Goal: Task Accomplishment & Management: Complete application form

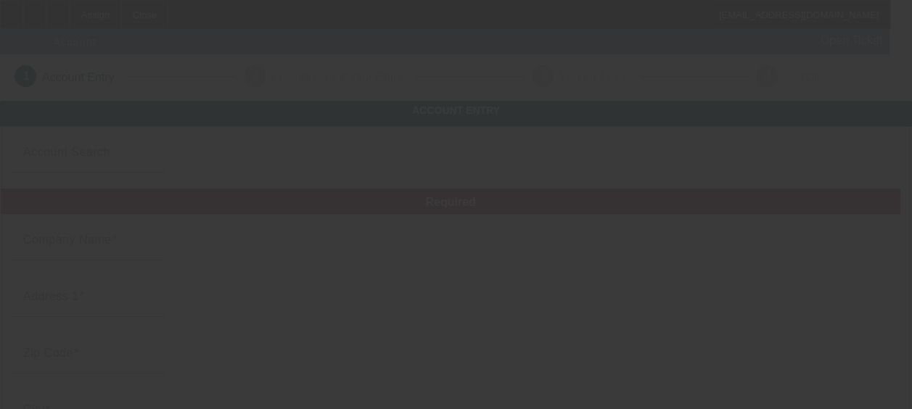
type input "Jays Wrecker Services LLC"
type input "11 North 7th Street"
type input "07109"
type input "Belleville"
type input "(973) 851-9729"
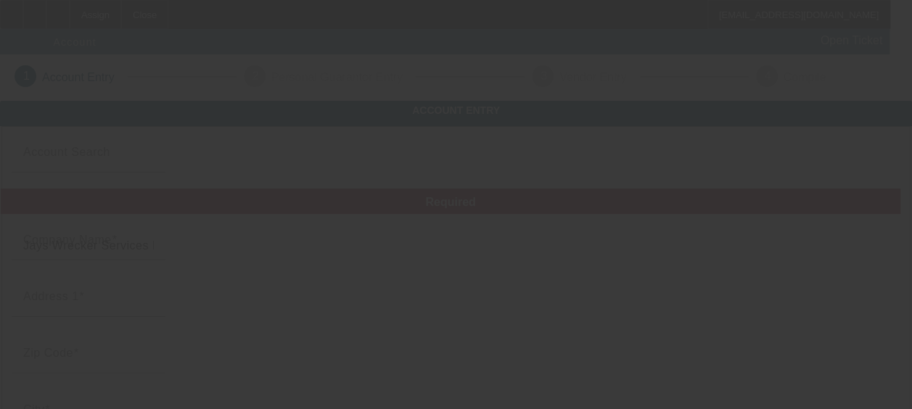
type input "Vts towing"
type input "carlitoway4337@gmail.com"
type input "Essex"
type input "450374528"
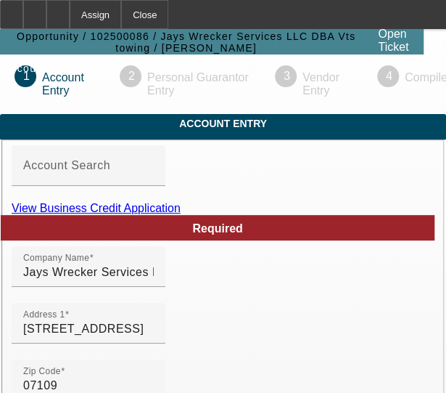
click at [237, 129] on span "Account Entry" at bounding box center [223, 124] width 424 height 12
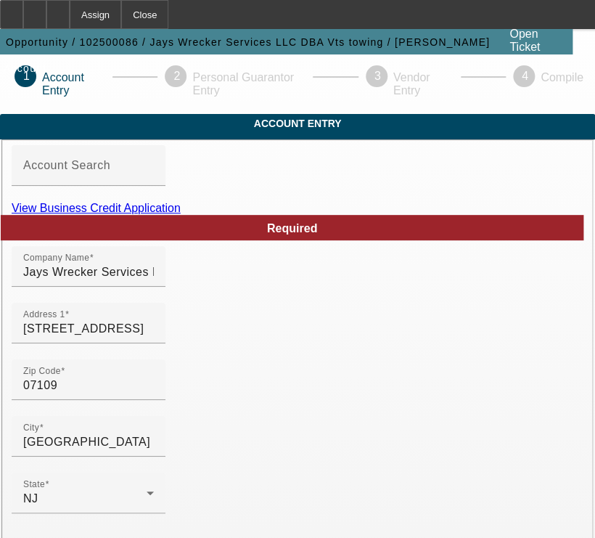
click at [181, 214] on link "View Business Credit Application" at bounding box center [96, 208] width 169 height 12
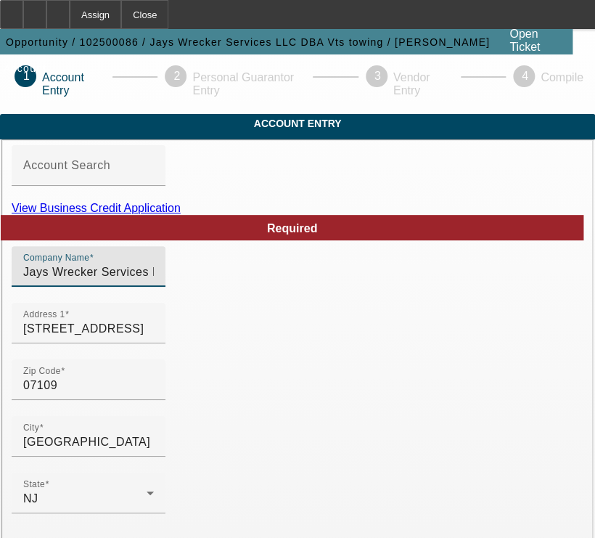
drag, startPoint x: 181, startPoint y: 295, endPoint x: -41, endPoint y: 314, distance: 222.9
click at [0, 314] on html "Assign Close LGaizutis@beaconfunding.com Opportunity / 102500086 / Jays Wrecker…" at bounding box center [297, 269] width 595 height 538
click at [120, 281] on input "Jays Wrecker Services LLC" at bounding box center [88, 271] width 131 height 17
click at [154, 281] on input "Jays Wrecker Services LLC" at bounding box center [88, 271] width 131 height 17
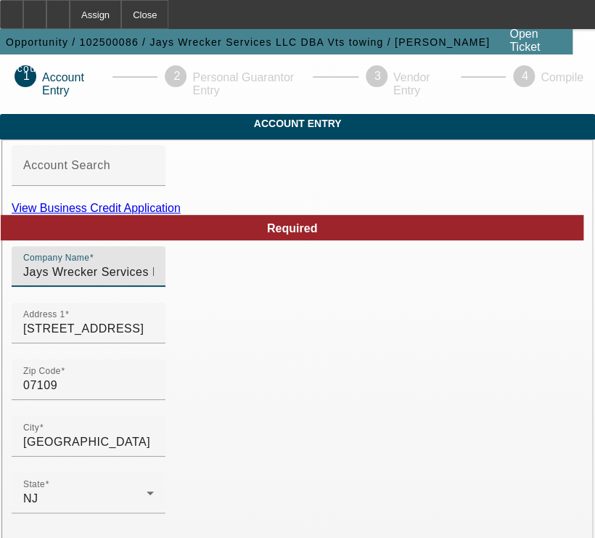
click at [154, 281] on input "Jays Wrecker Services LLC" at bounding box center [88, 271] width 131 height 17
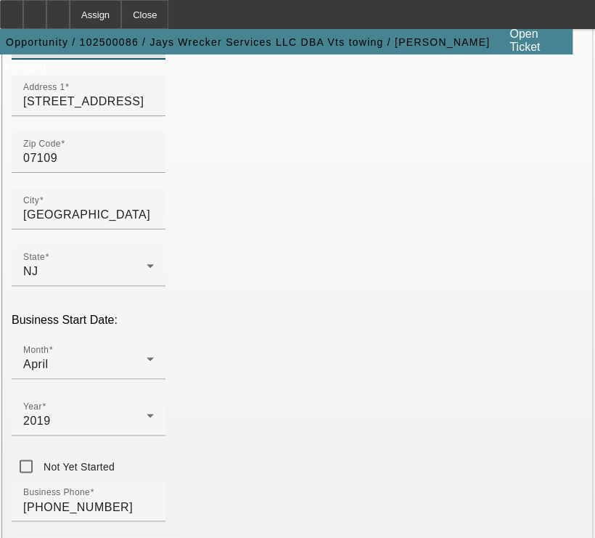
scroll to position [228, 0]
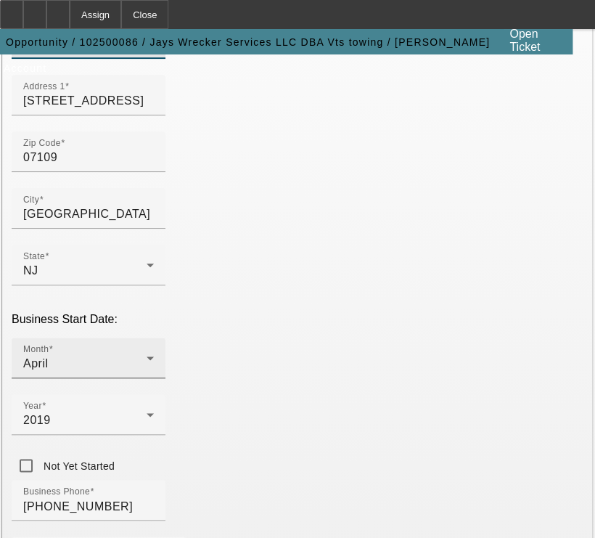
type input "Velez Towing Svc"
click at [141, 349] on icon at bounding box center [149, 357] width 17 height 17
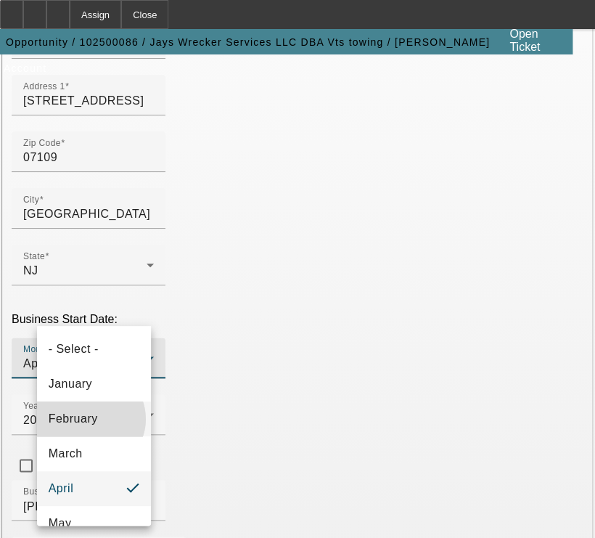
click at [90, 409] on span "February" at bounding box center [73, 418] width 49 height 17
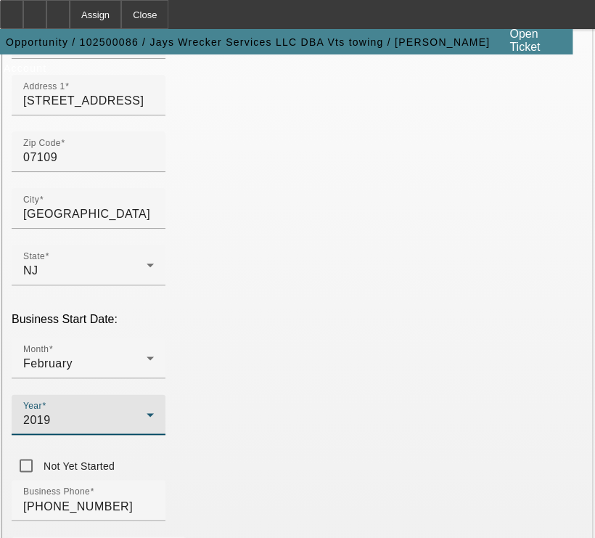
click at [159, 406] on icon at bounding box center [149, 414] width 17 height 17
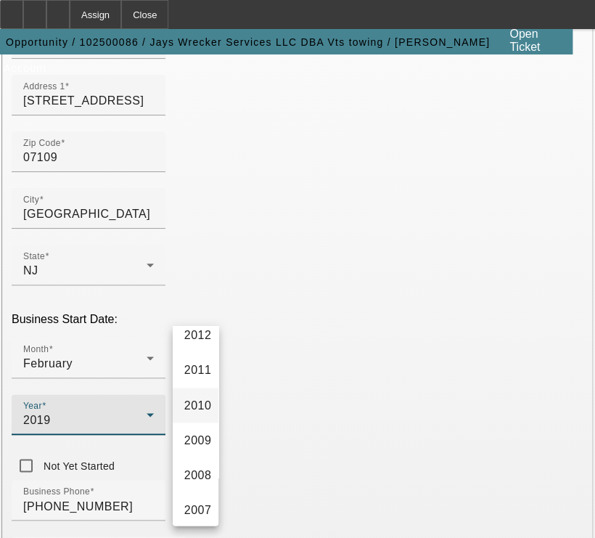
scroll to position [618, 0]
click at [193, 409] on span "2008" at bounding box center [198, 445] width 28 height 17
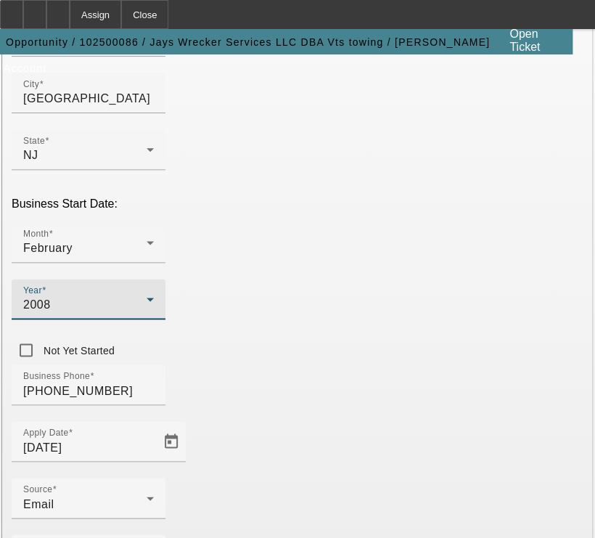
scroll to position [344, 0]
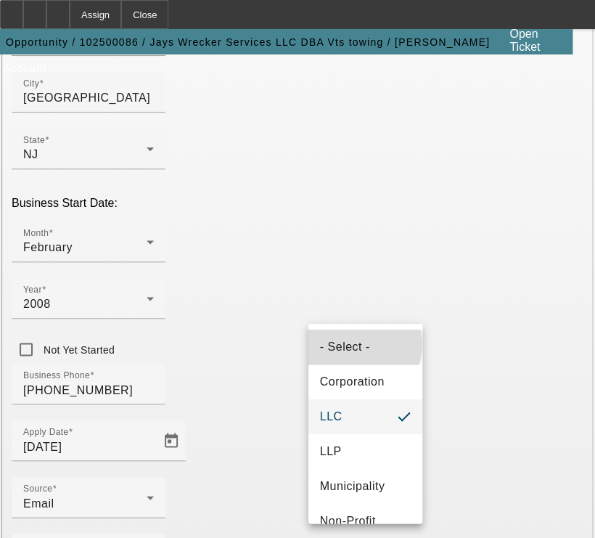
click at [364, 345] on span "- Select -" at bounding box center [345, 346] width 50 height 17
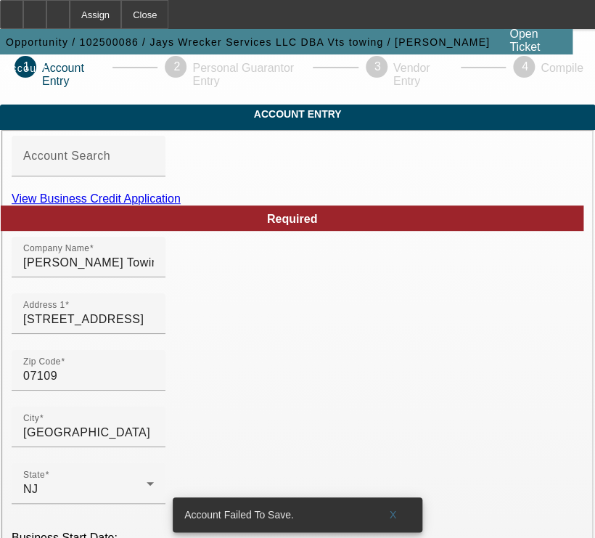
scroll to position [8, 0]
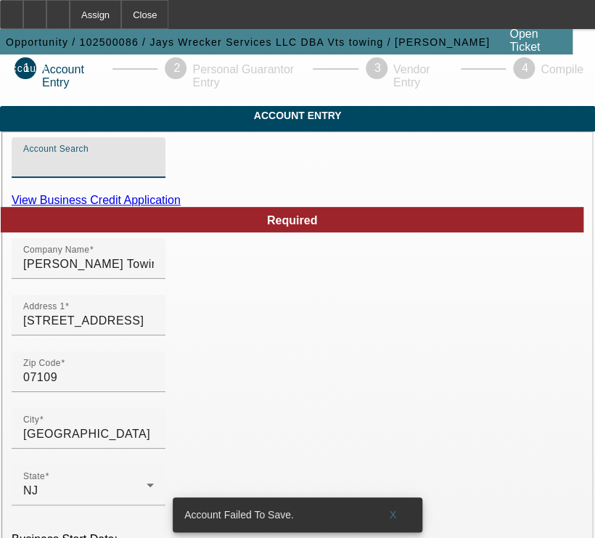
click at [154, 172] on input "Account Search" at bounding box center [88, 163] width 131 height 17
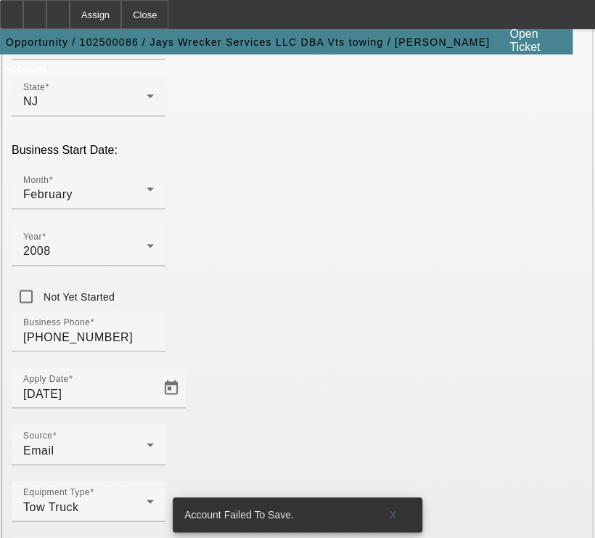
click at [389, 409] on span at bounding box center [393, 514] width 46 height 35
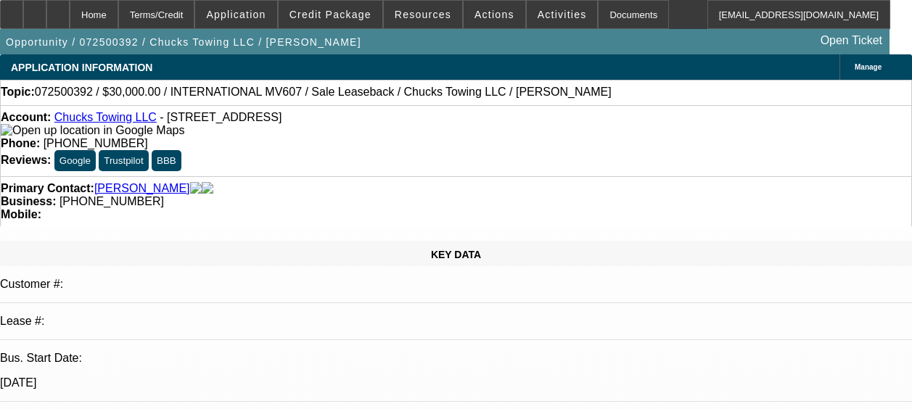
select select "0"
select select "2"
select select "0"
select select "6"
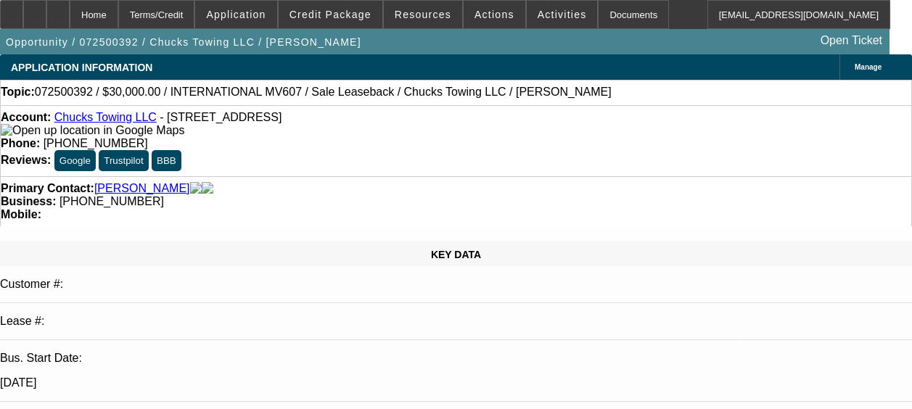
select select "0"
select select "2"
select select "0"
select select "6"
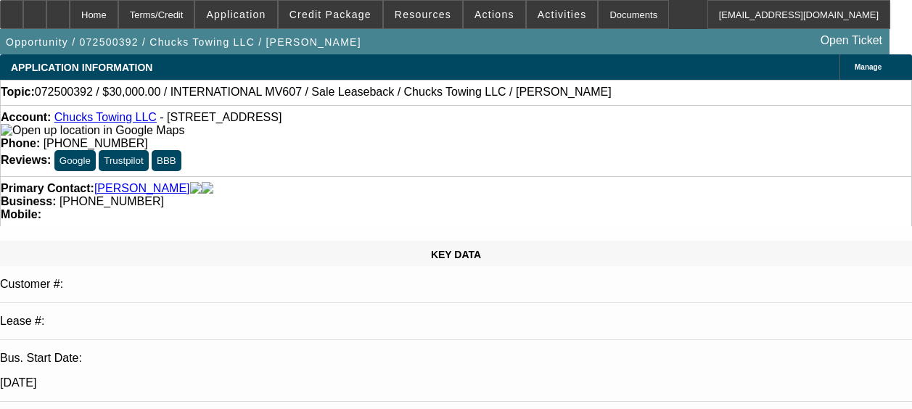
select select "0"
select select "2"
select select "0"
select select "6"
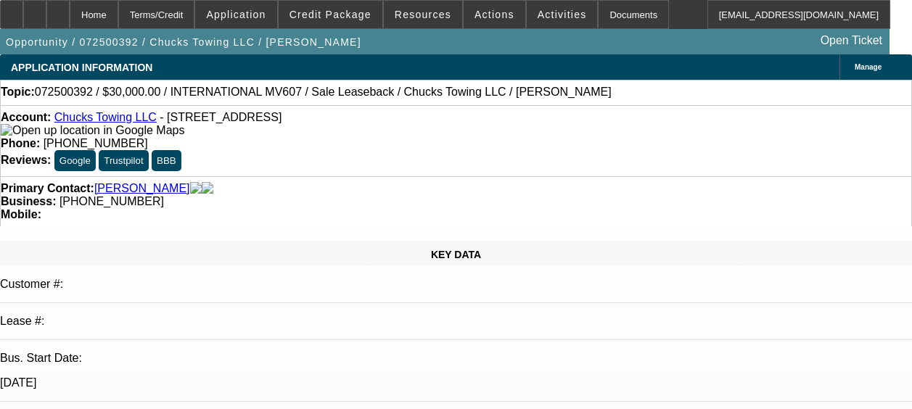
select select "0"
select select "2"
select select "0"
select select "6"
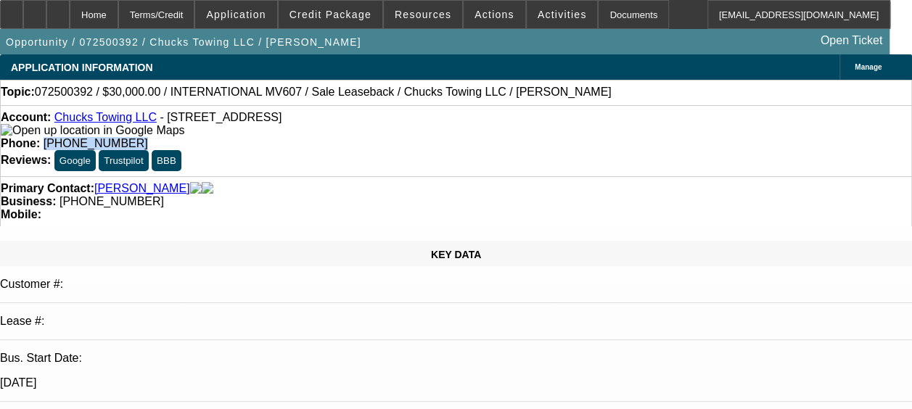
scroll to position [724, 0]
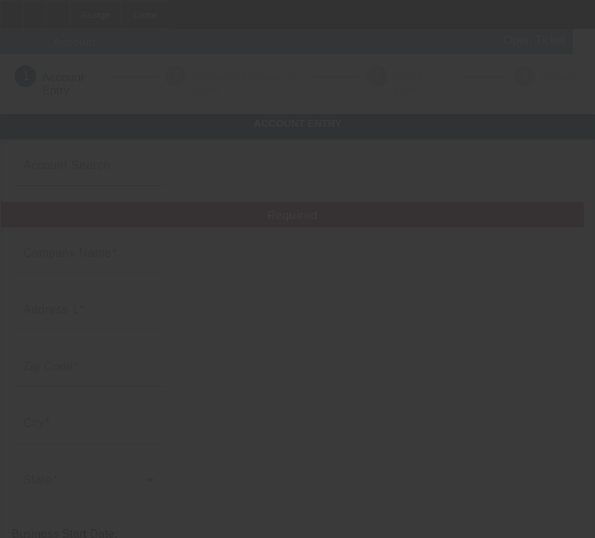
type input "Jays Wrecker Services LLC"
type input "[STREET_ADDRESS]"
type input "07109"
type input "[GEOGRAPHIC_DATA]"
type input "[PHONE_NUMBER]"
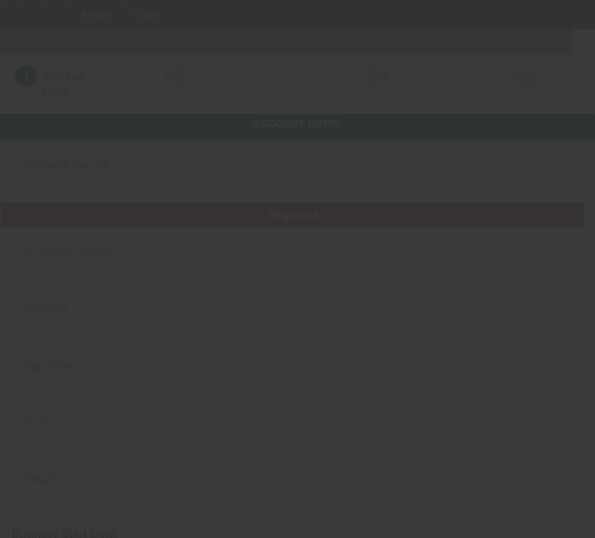
type input "Vts towing"
type input "carlitoway4337@gmail.com"
type input "[GEOGRAPHIC_DATA]"
type input "450374528"
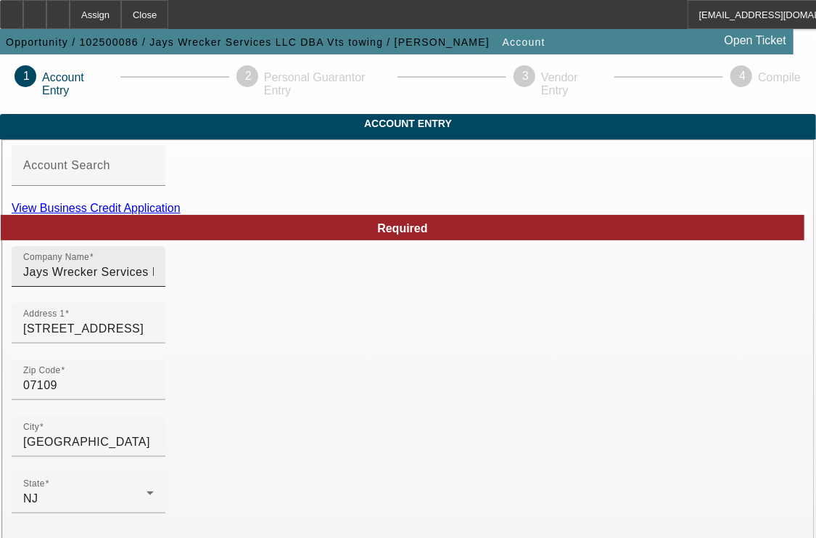
click at [138, 281] on input "Jays Wrecker Services LLC" at bounding box center [88, 271] width 131 height 17
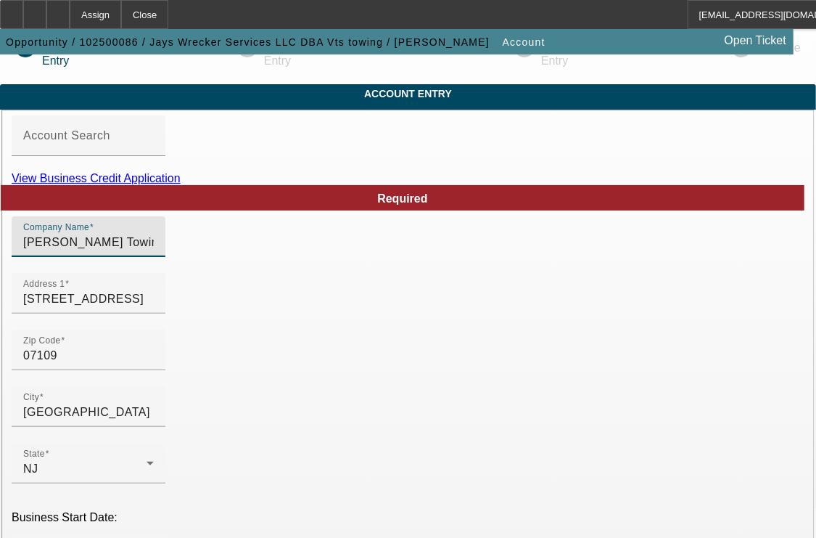
scroll to position [30, 0]
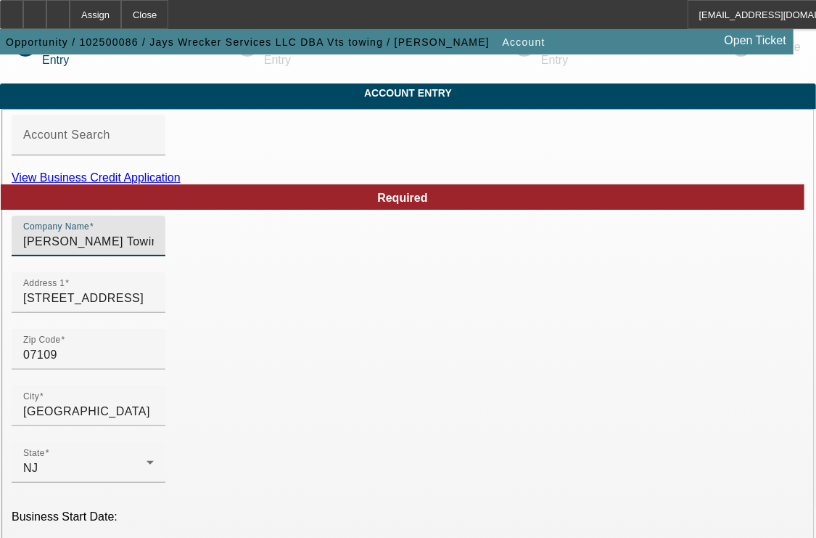
type input "[PERSON_NAME] Towing Svc"
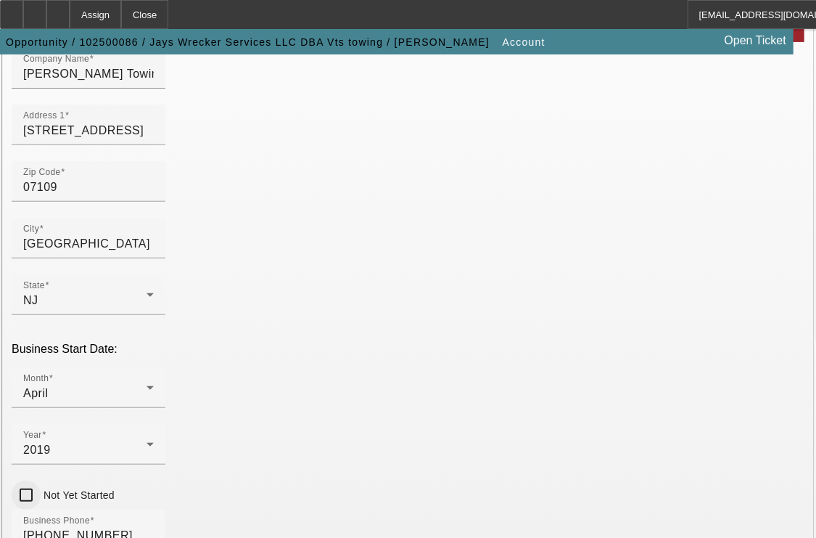
scroll to position [204, 0]
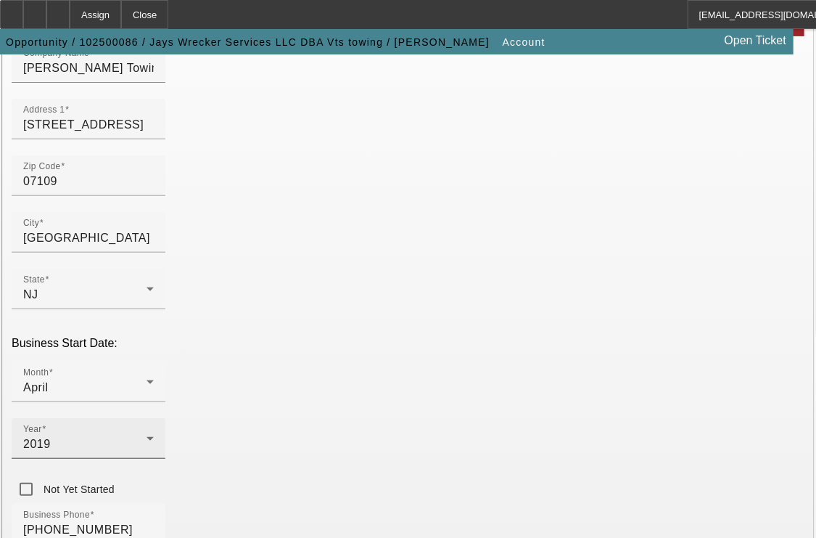
click at [154, 418] on div "Year 2019" at bounding box center [88, 438] width 131 height 41
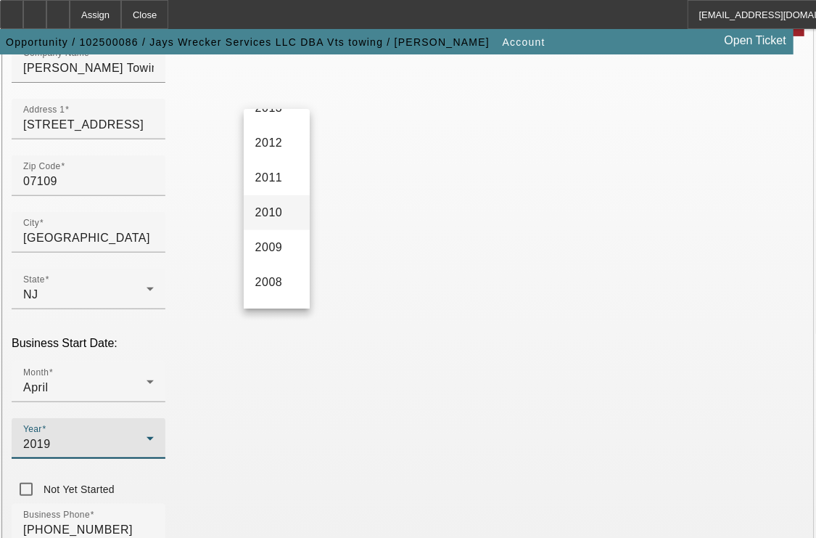
scroll to position [571, 0]
click at [267, 266] on span "2008" at bounding box center [269, 257] width 28 height 17
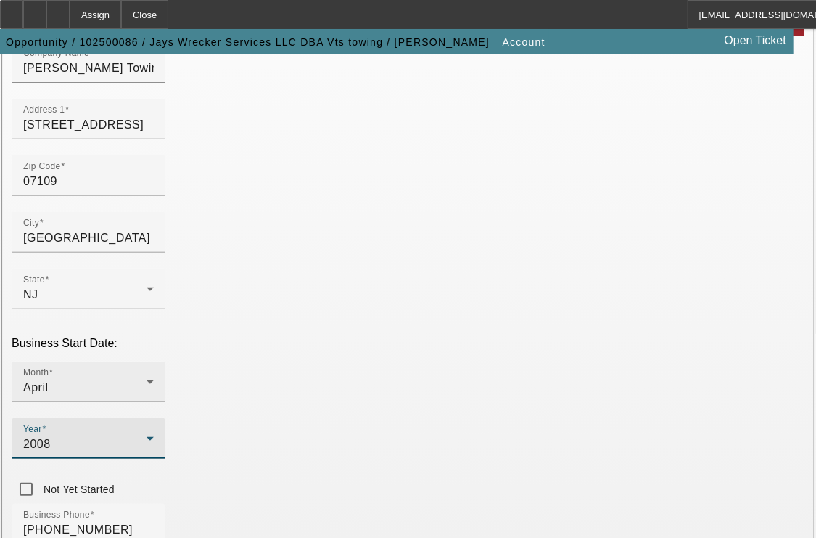
click at [147, 379] on div "April" at bounding box center [84, 387] width 123 height 17
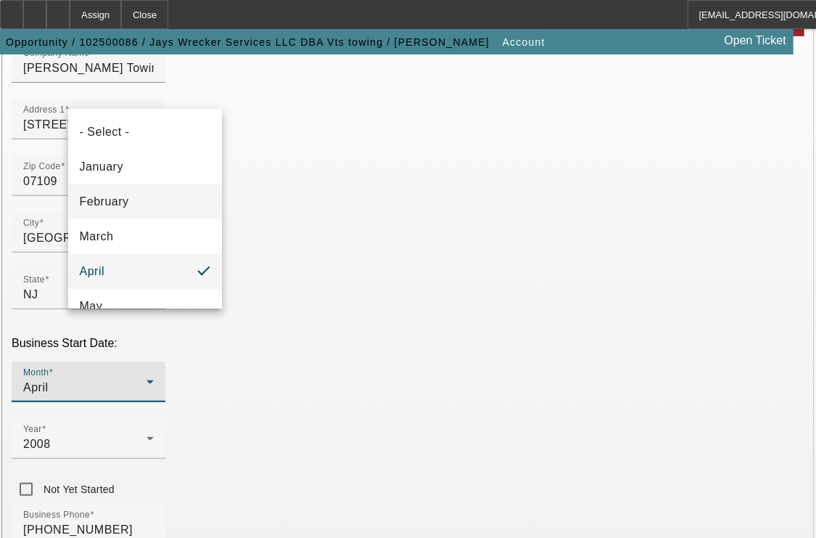
click at [150, 202] on mat-option "February" at bounding box center [145, 201] width 154 height 35
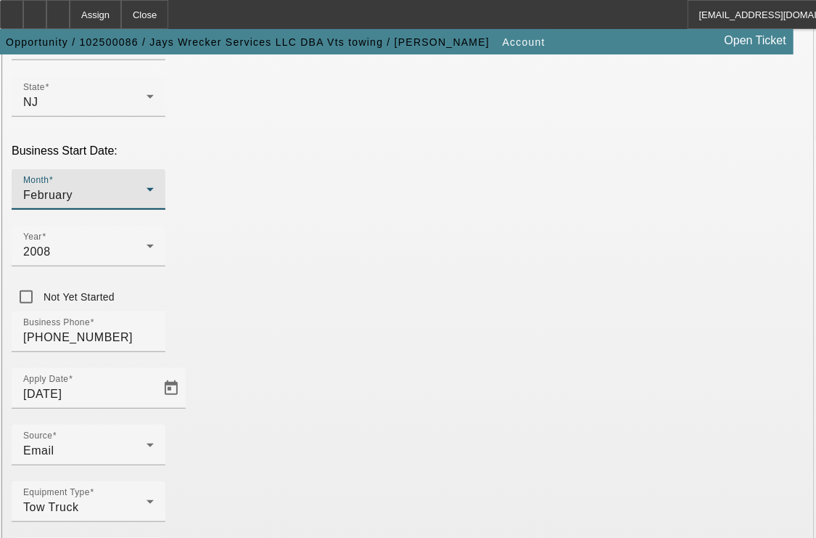
scroll to position [397, 0]
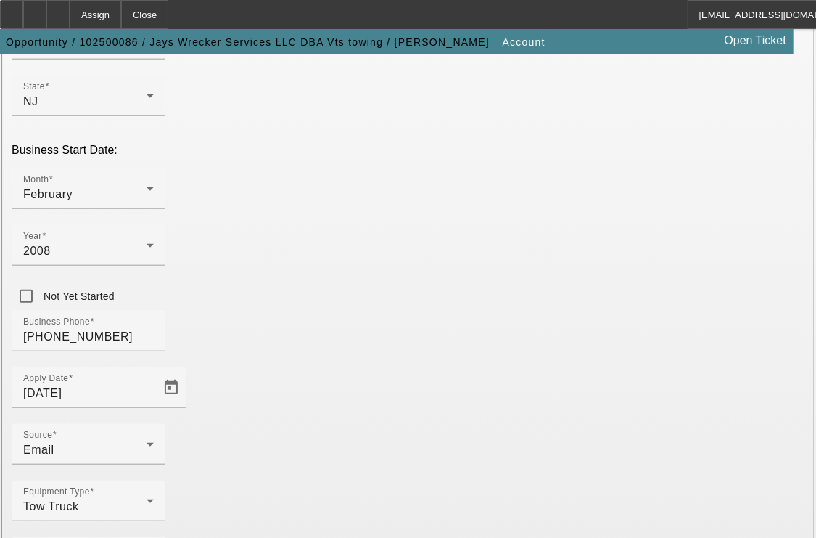
type input "4"
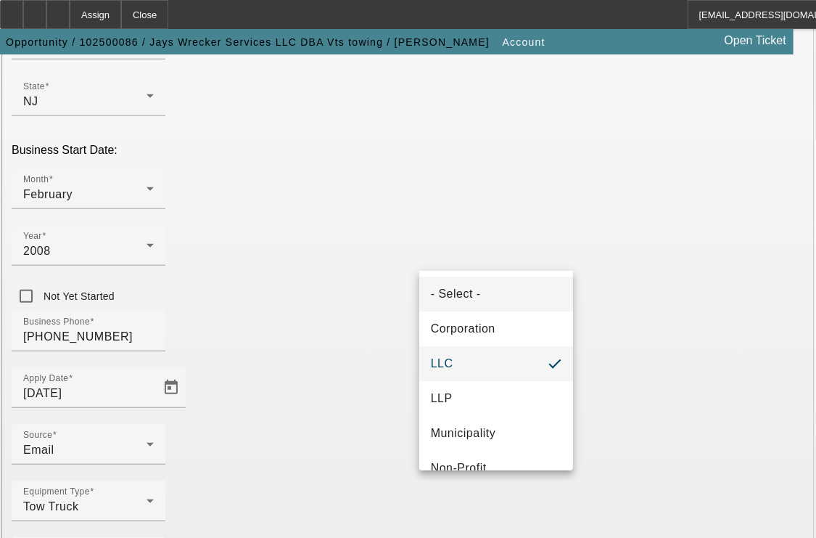
click at [498, 287] on mat-option "- Select -" at bounding box center [496, 293] width 154 height 35
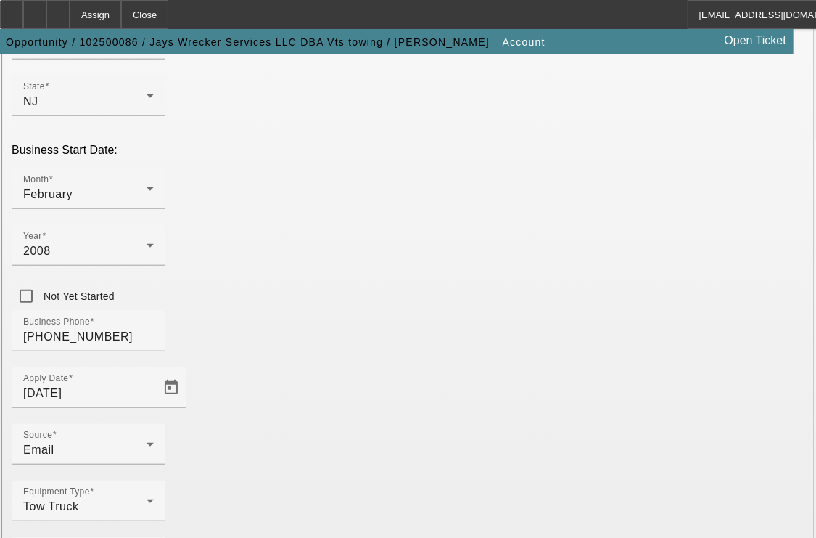
click at [401, 480] on div "Equipment Type Tow Truck" at bounding box center [408, 508] width 793 height 57
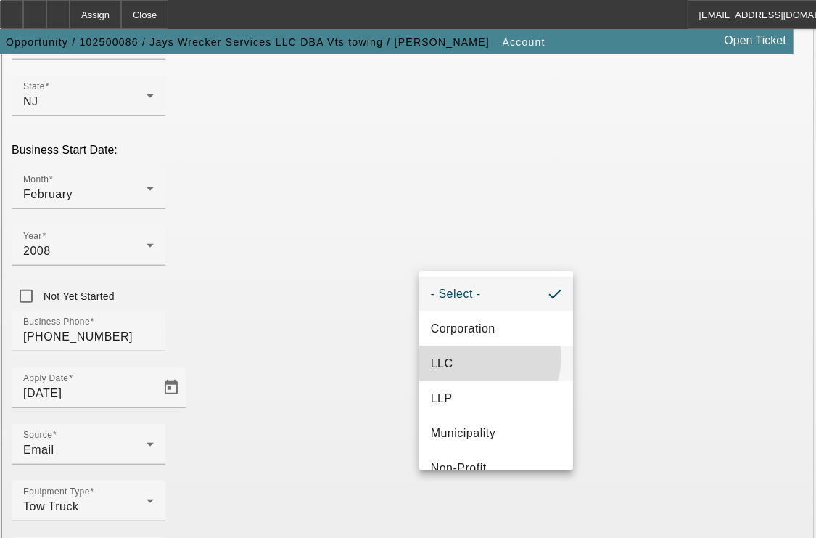
click at [482, 357] on mat-option "LLC" at bounding box center [496, 363] width 154 height 35
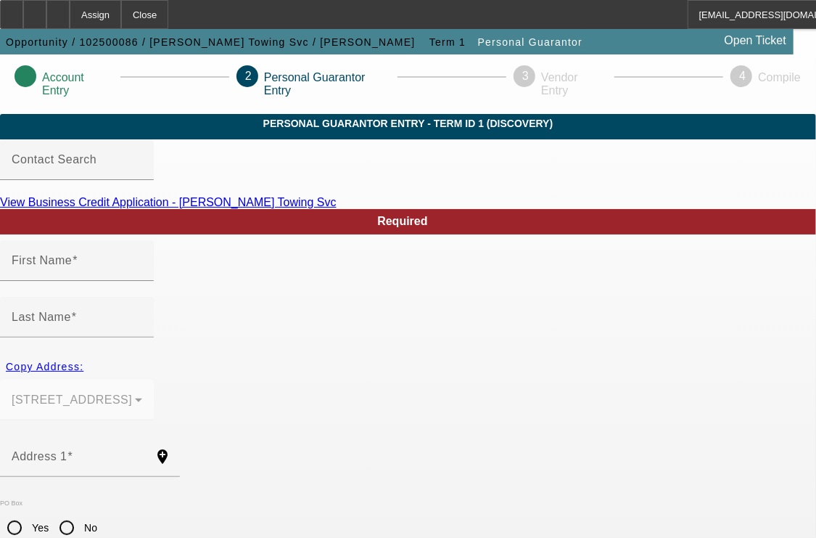
type input "Carlos"
type input "Velez"
type input "11 North 7th Street"
radio input "true"
type input "07109"
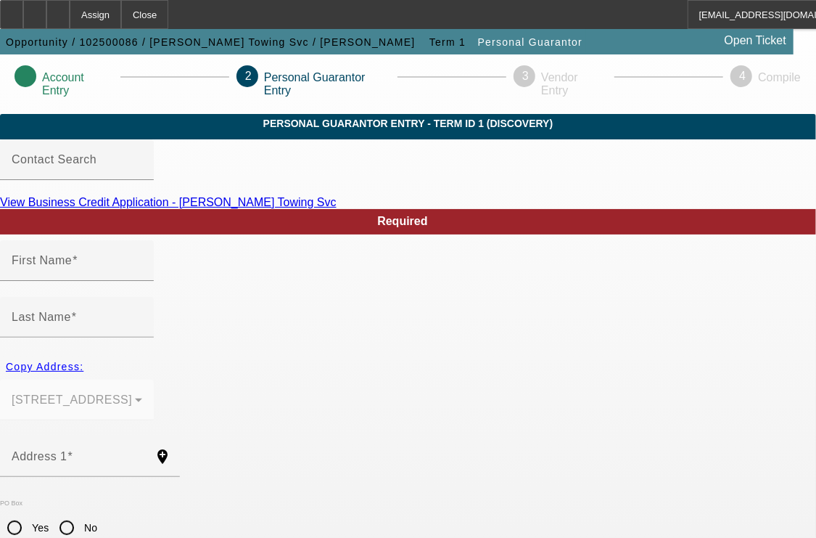
type input "Belleville"
type input "(973) 801-4337"
type input "100"
type input "144-64-3678"
type input "carlitoway4337@gmail.com"
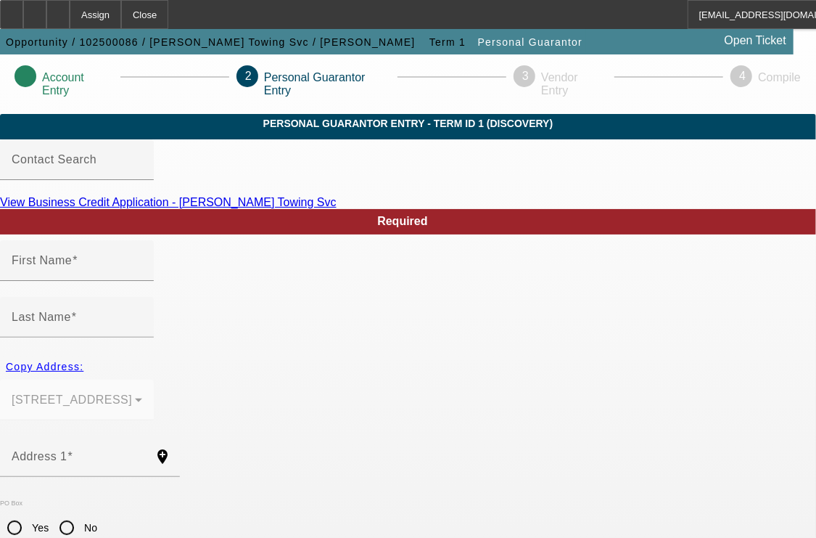
type input "(973) 483-1007"
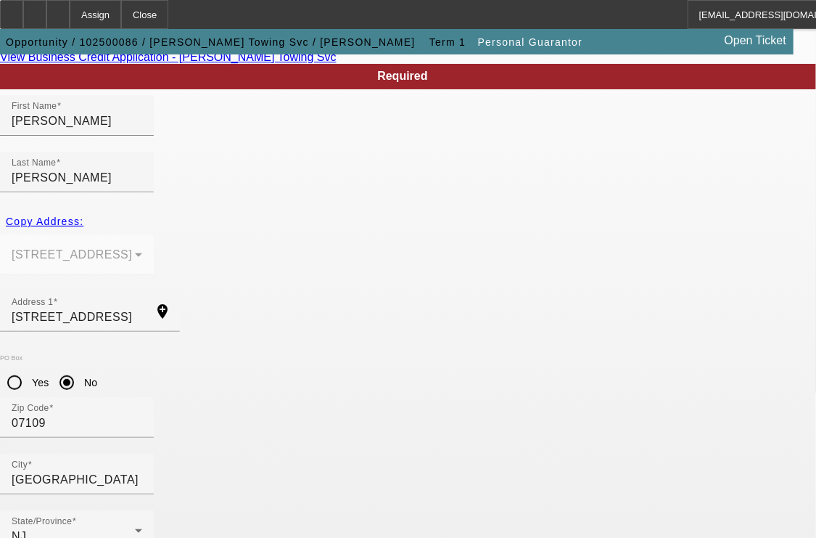
scroll to position [180, 0]
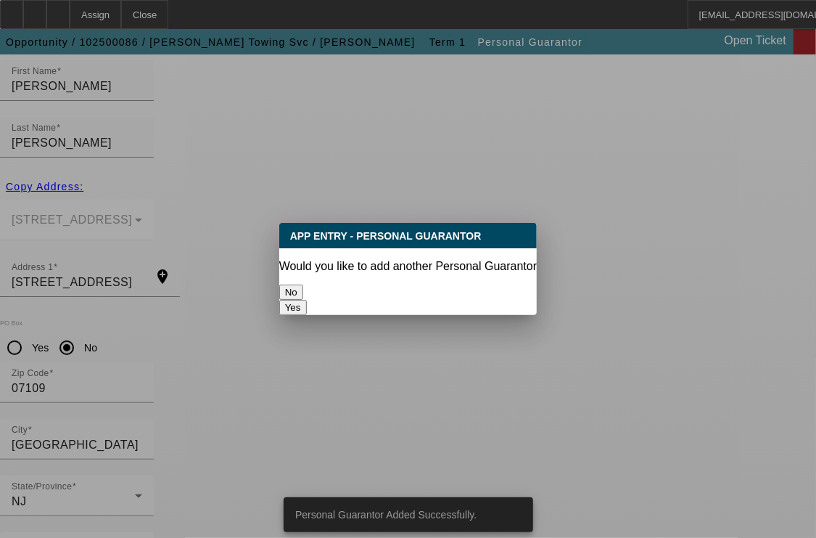
scroll to position [0, 0]
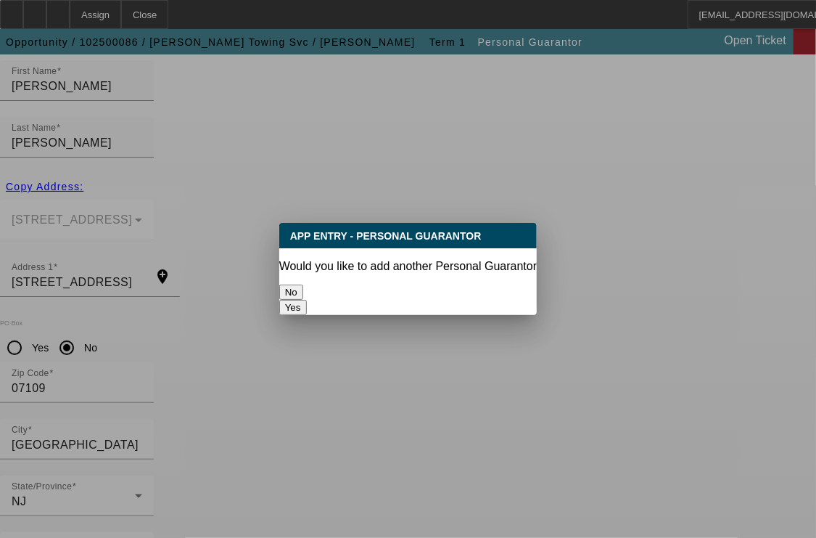
click at [303, 287] on button "No" at bounding box center [291, 291] width 24 height 15
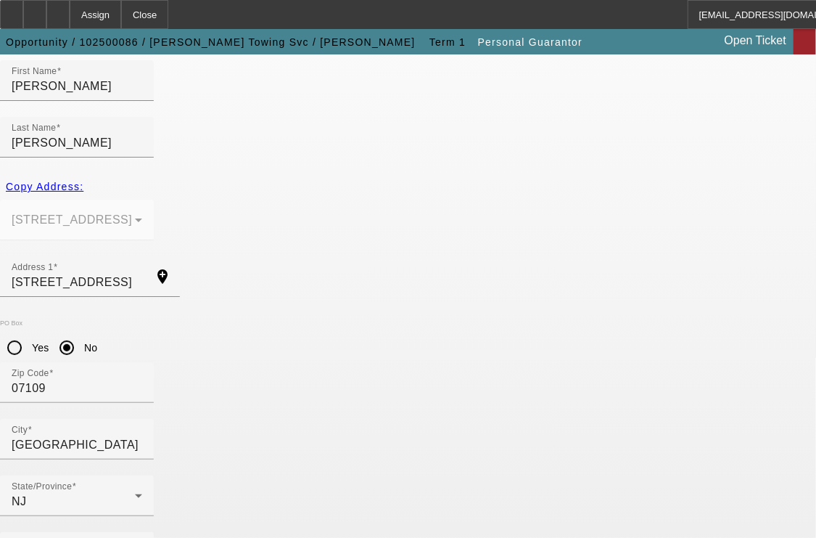
scroll to position [180, 0]
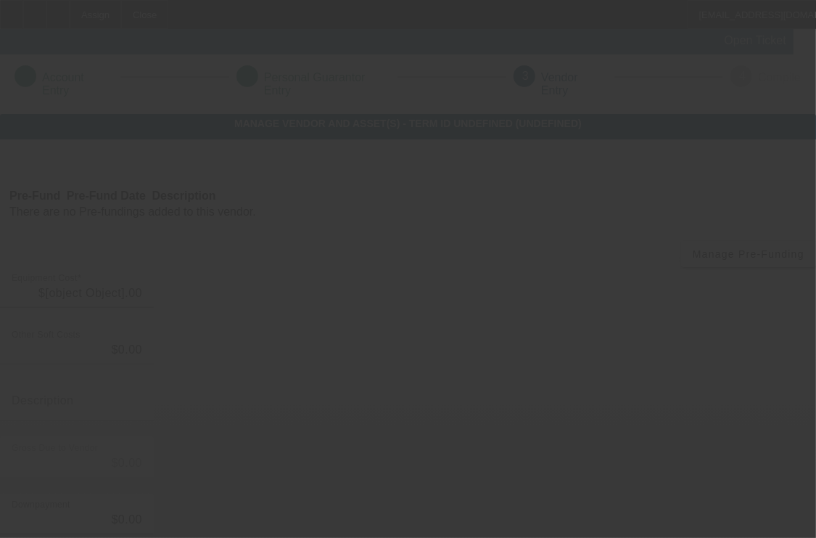
type input "$66,995.00"
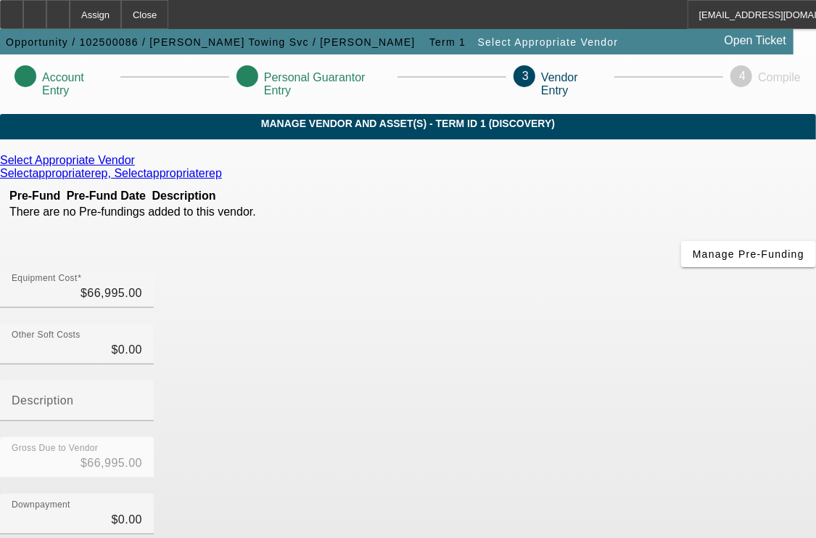
click at [139, 166] on icon at bounding box center [139, 160] width 0 height 12
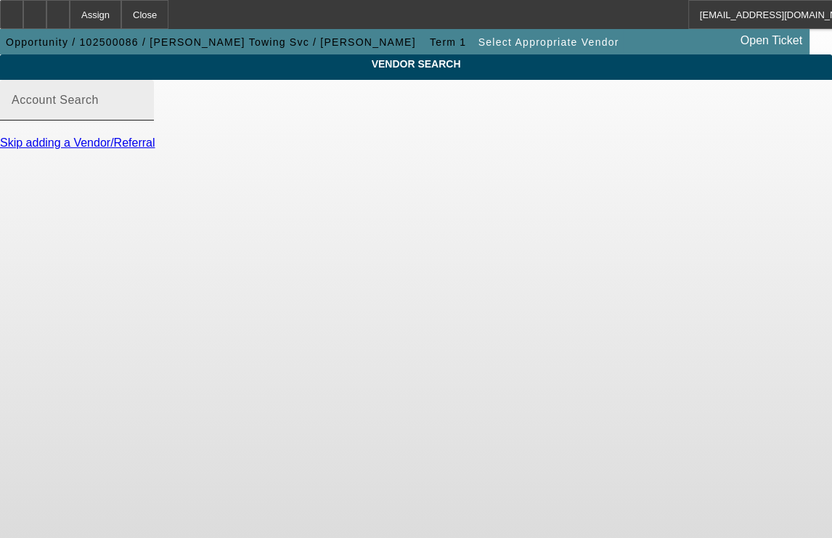
click at [142, 115] on input "Account Search" at bounding box center [77, 105] width 131 height 17
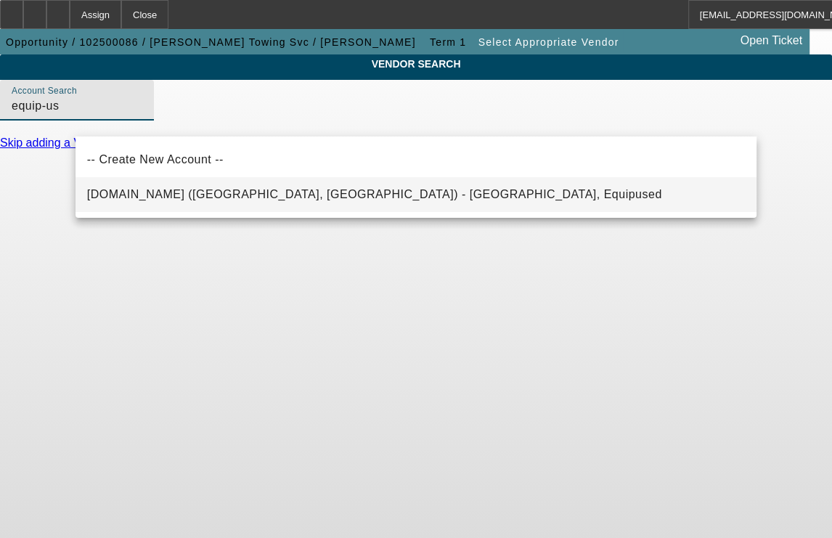
click at [189, 197] on span "Equip-Used.com (Northbrook, IL) - Equipused, Equipused" at bounding box center [374, 194] width 575 height 12
type input "Equip-Used.com (Northbrook, IL) - Equipused, Equipused"
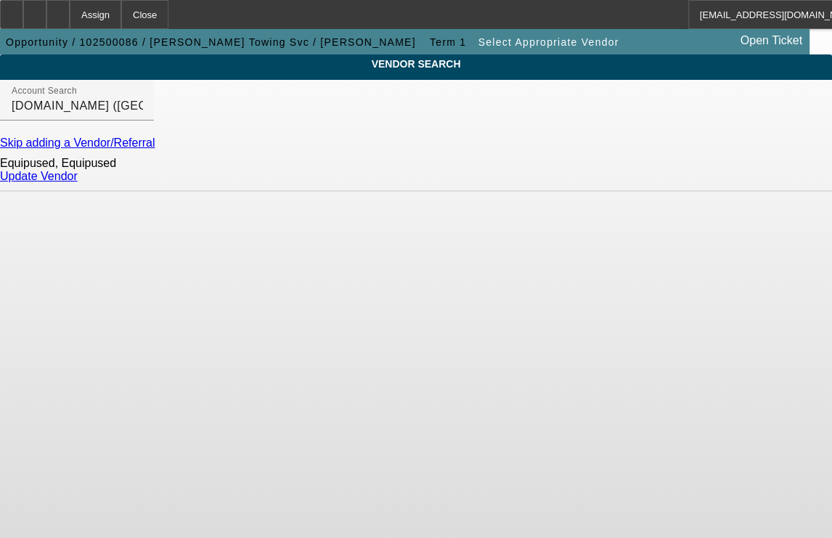
click at [78, 182] on link "Update Vendor" at bounding box center [39, 176] width 78 height 12
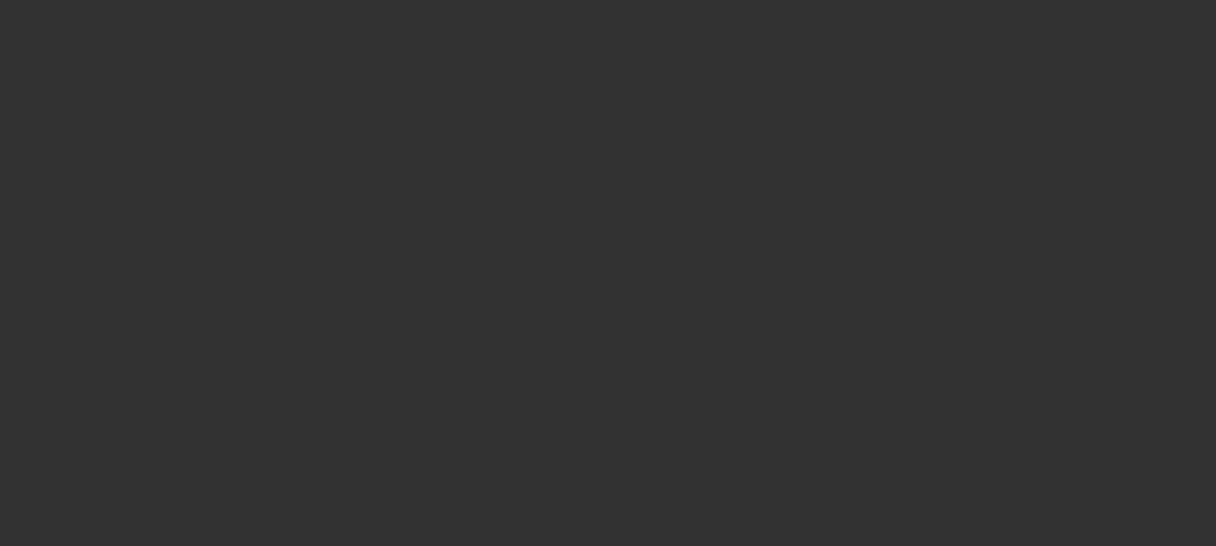
type input "$66,995.00"
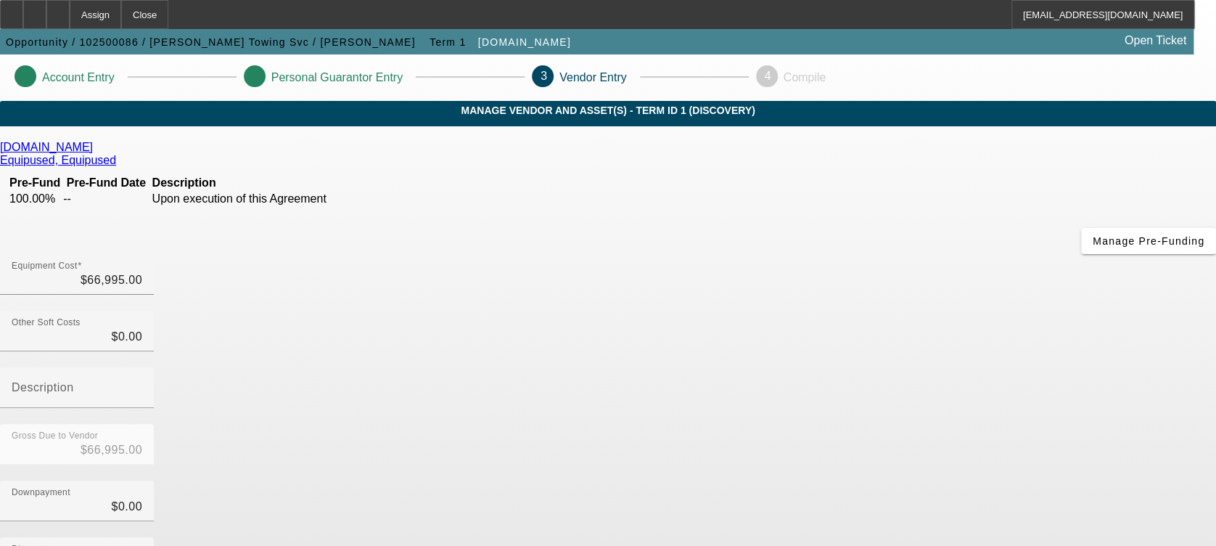
scroll to position [186, 0]
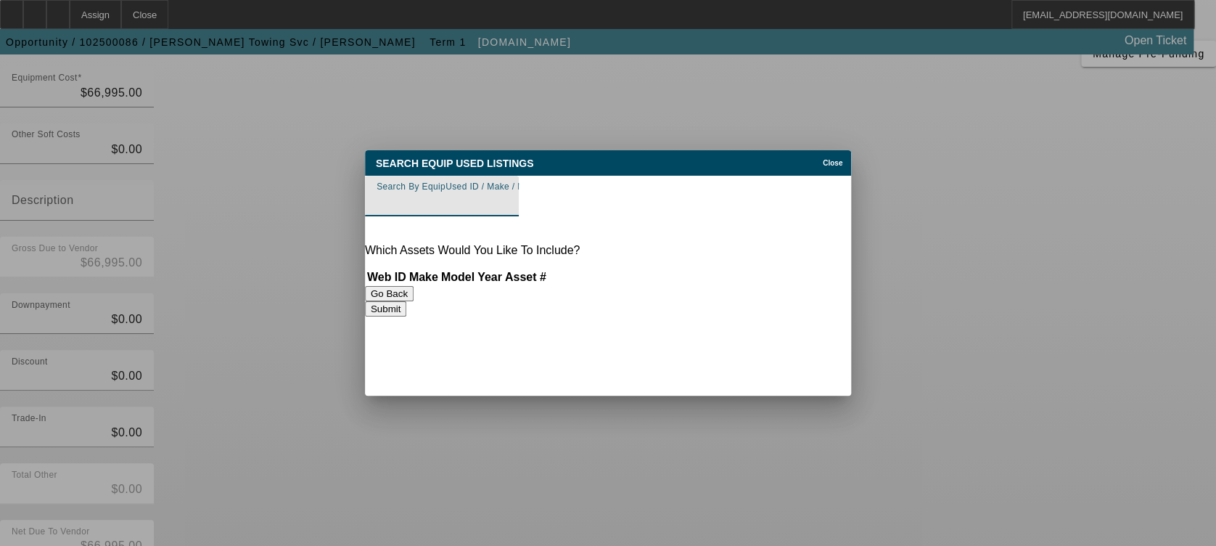
click at [507, 192] on div "Search By EquipUsed ID / Make / Model" at bounding box center [442, 196] width 131 height 41
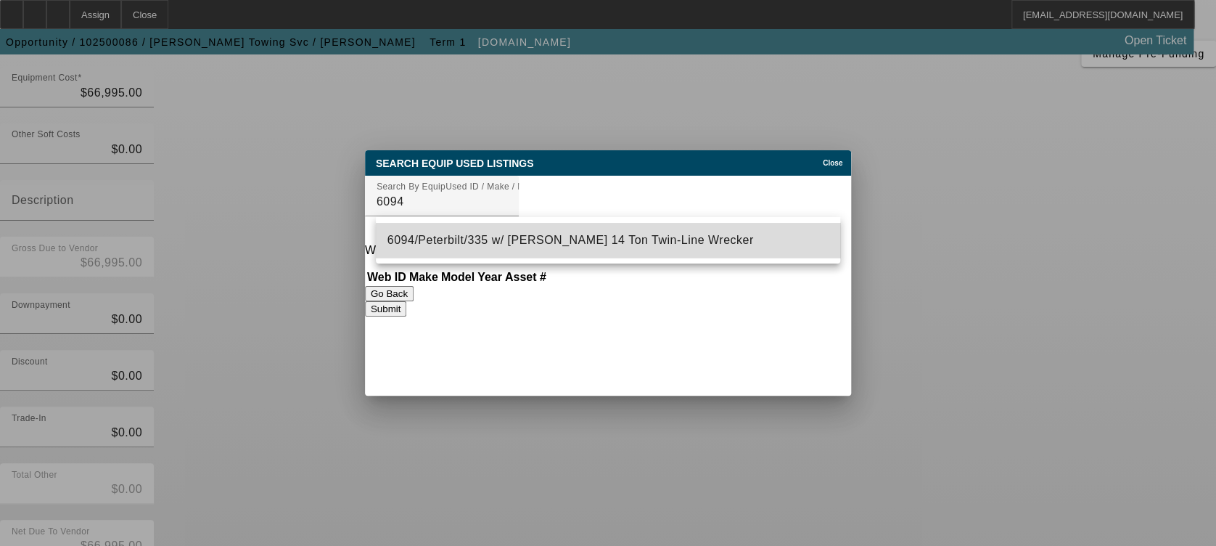
click at [609, 237] on mat-option "6094/Peterbilt/335 w/ Jerr-Dan 14 Ton Twin-Line Wrecker" at bounding box center [608, 240] width 464 height 35
type input "6094/Peterbilt/335 w/ Jerr-Dan 14 Ton Twin-Line Wrecker"
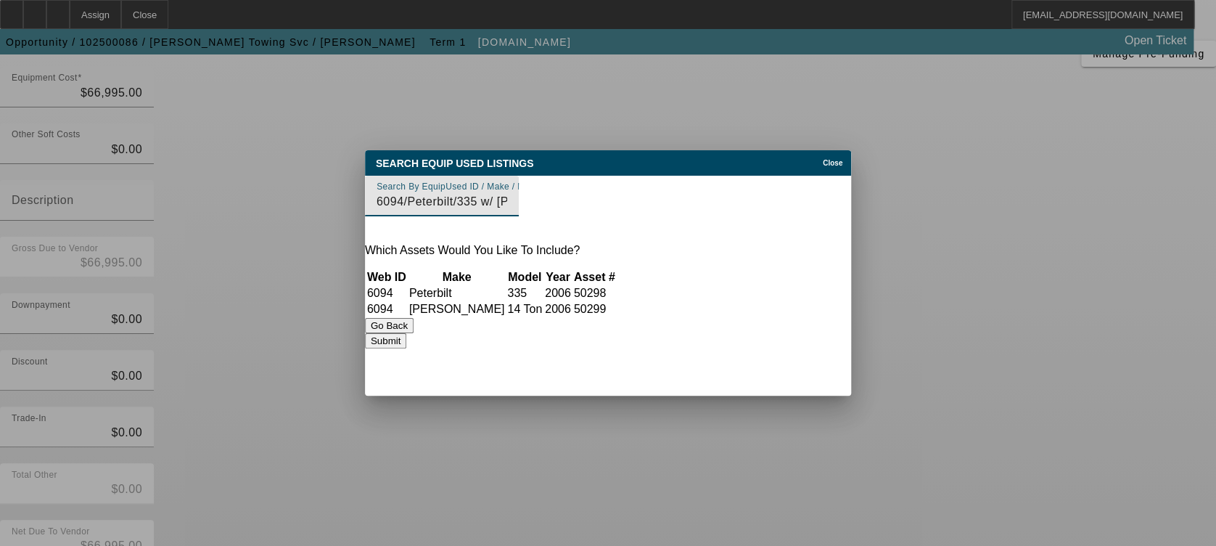
click at [406, 348] on button "Submit" at bounding box center [385, 340] width 41 height 15
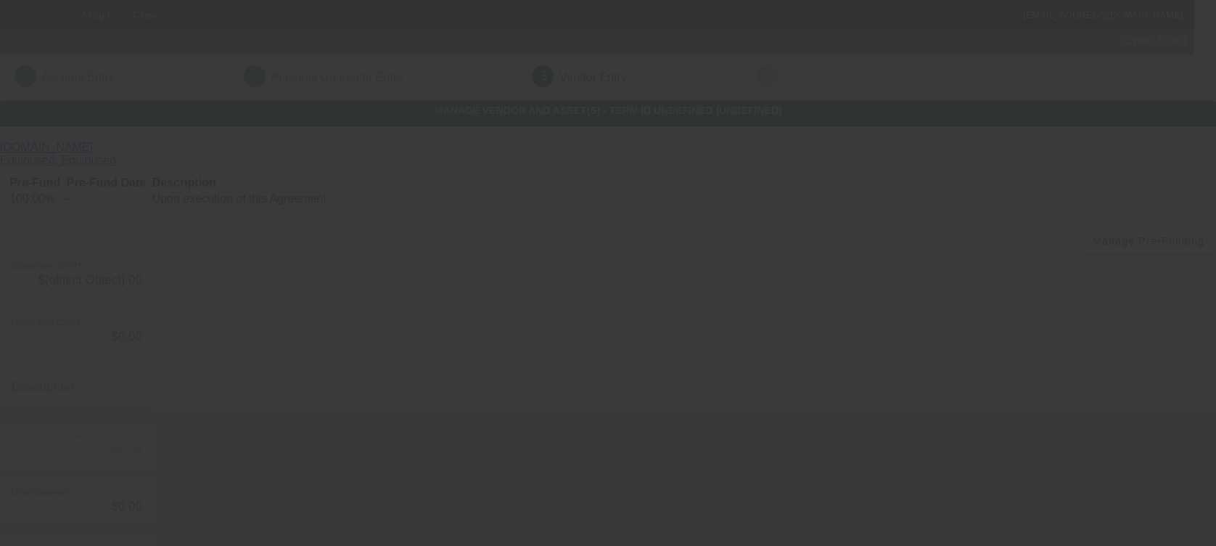
type input "$66,995.00"
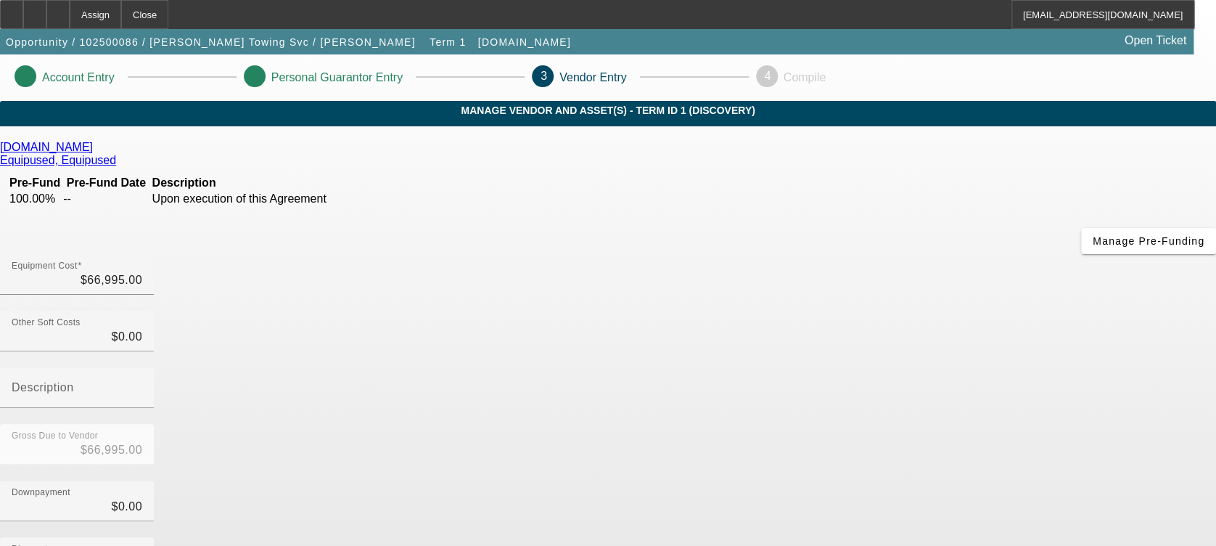
scroll to position [214, 0]
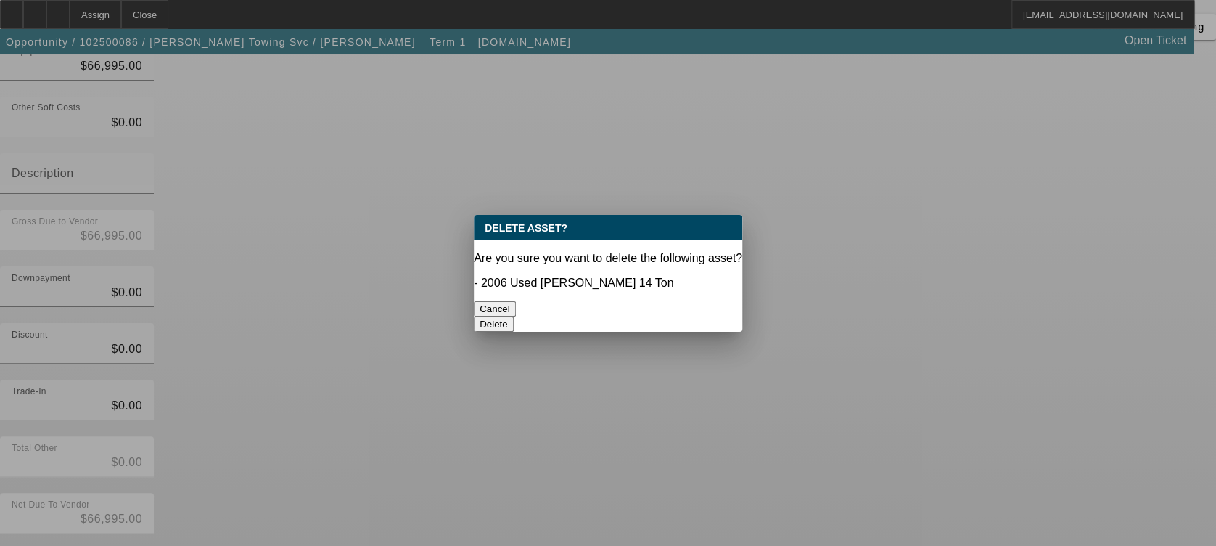
scroll to position [0, 0]
click at [514, 316] on button "Delete" at bounding box center [494, 323] width 40 height 15
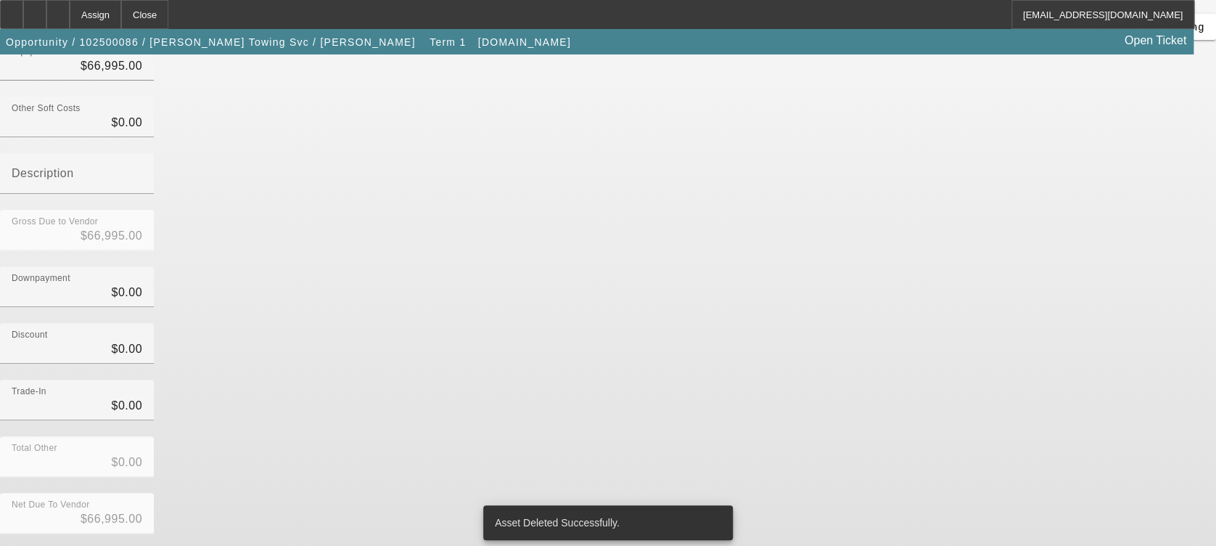
scroll to position [192, 0]
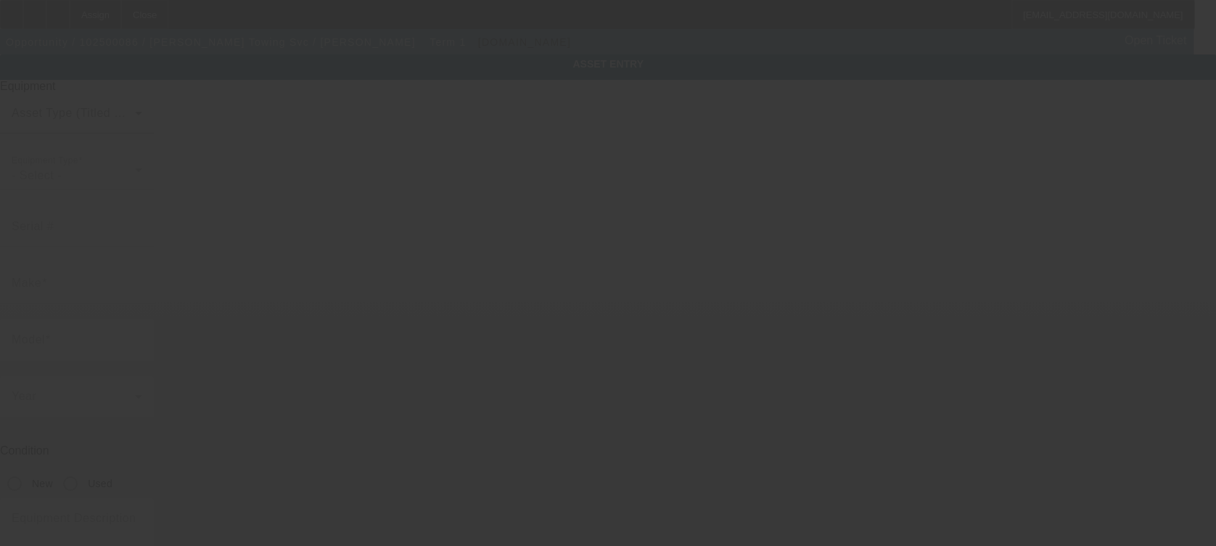
type input "2NPLHZ7XX6M633686"
type input "Peterbilt"
type input "335"
radio input "true"
type textarea "Peterbilt 335"
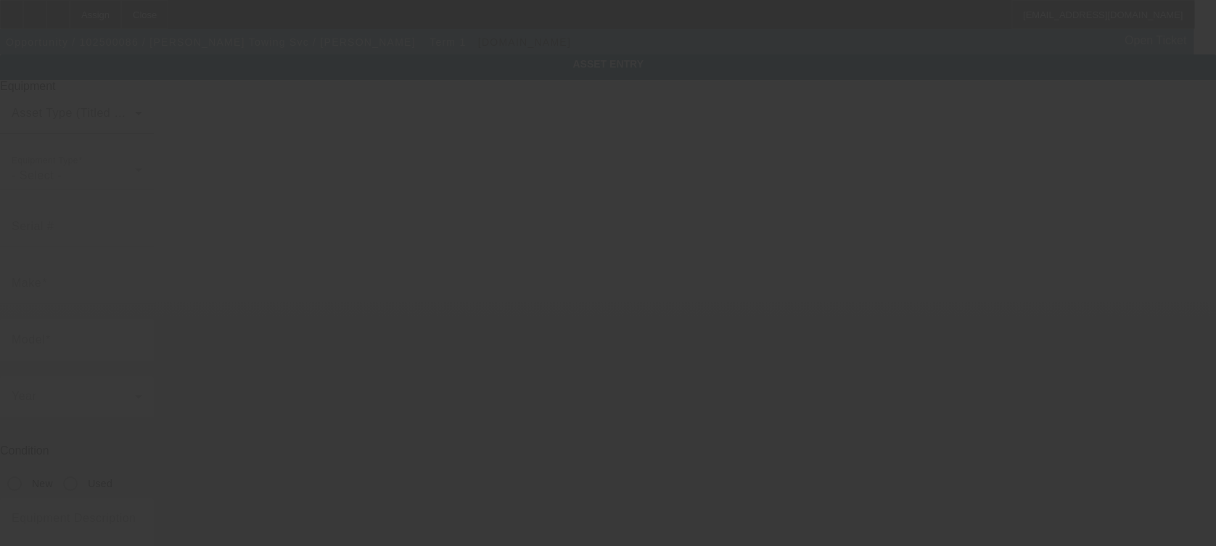
type input "11 North 7th Street"
type input "Belleville"
type input "07109"
type input "Essex"
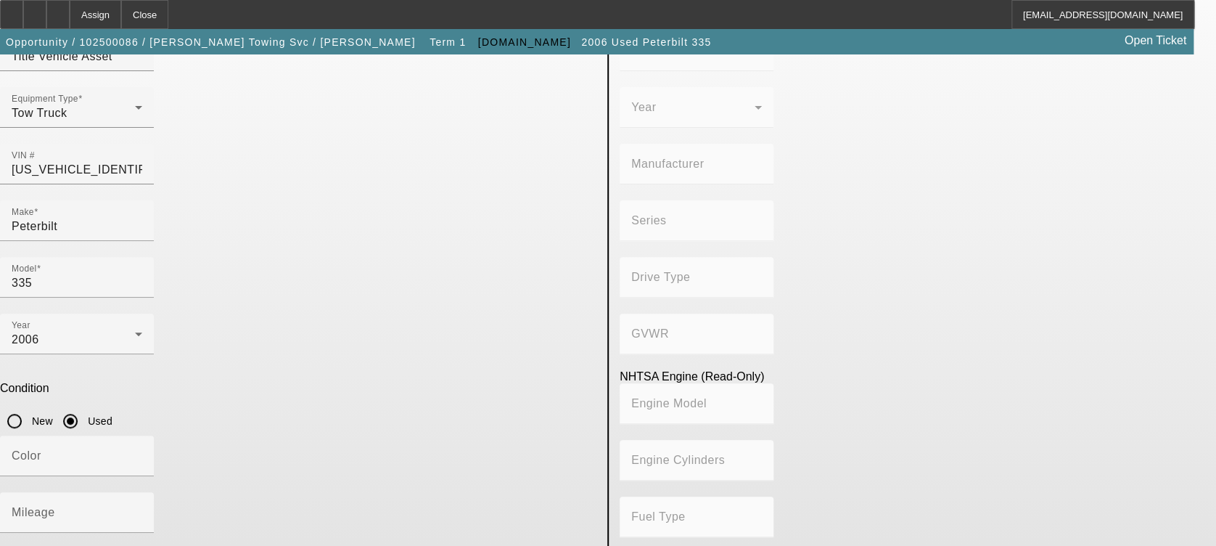
scroll to position [141, 0]
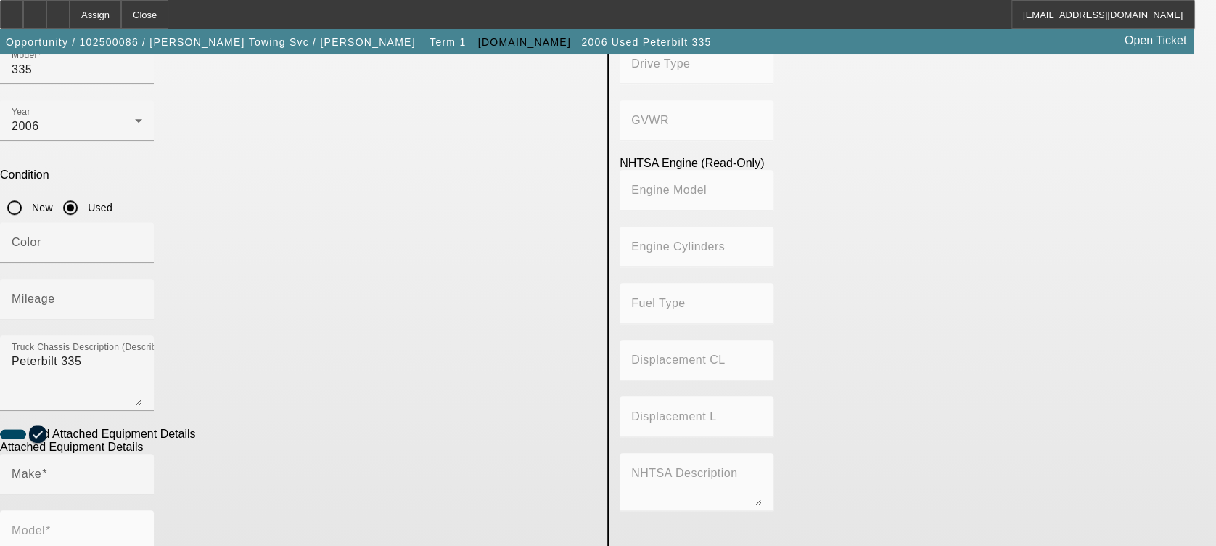
scroll to position [443, 0]
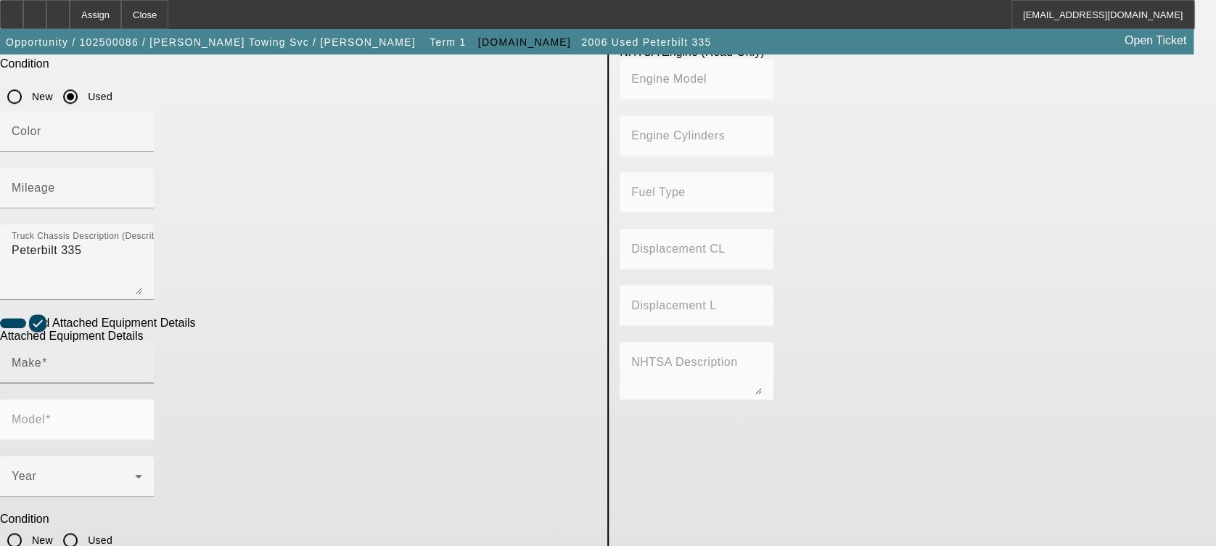
click at [142, 342] on div "Make" at bounding box center [77, 362] width 131 height 41
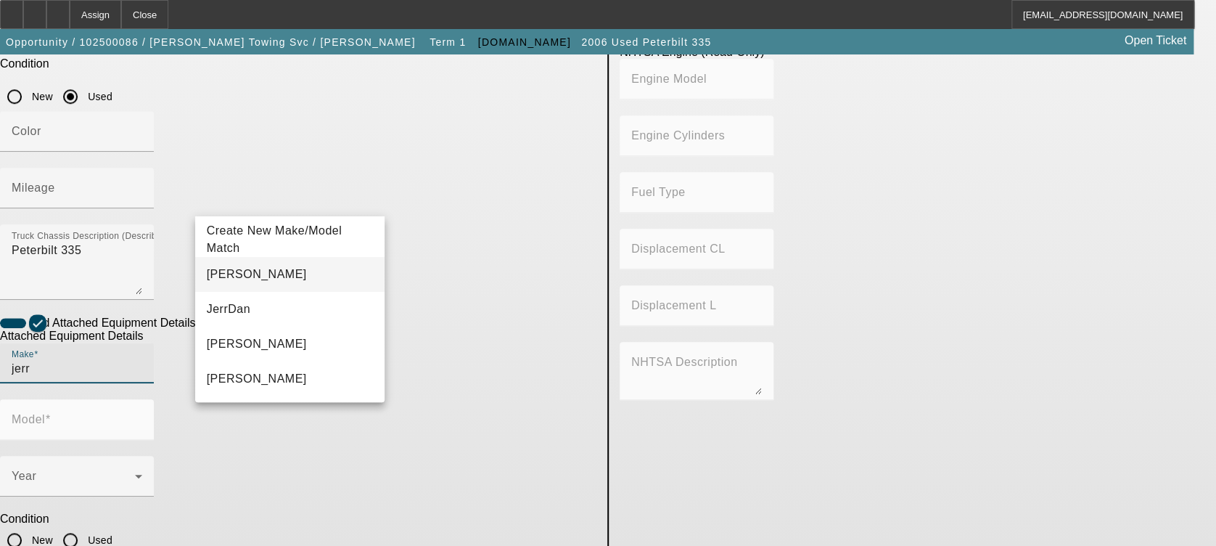
click at [252, 275] on mat-option "Jerr-Dan" at bounding box center [290, 274] width 190 height 35
type input "Jerr-Dan"
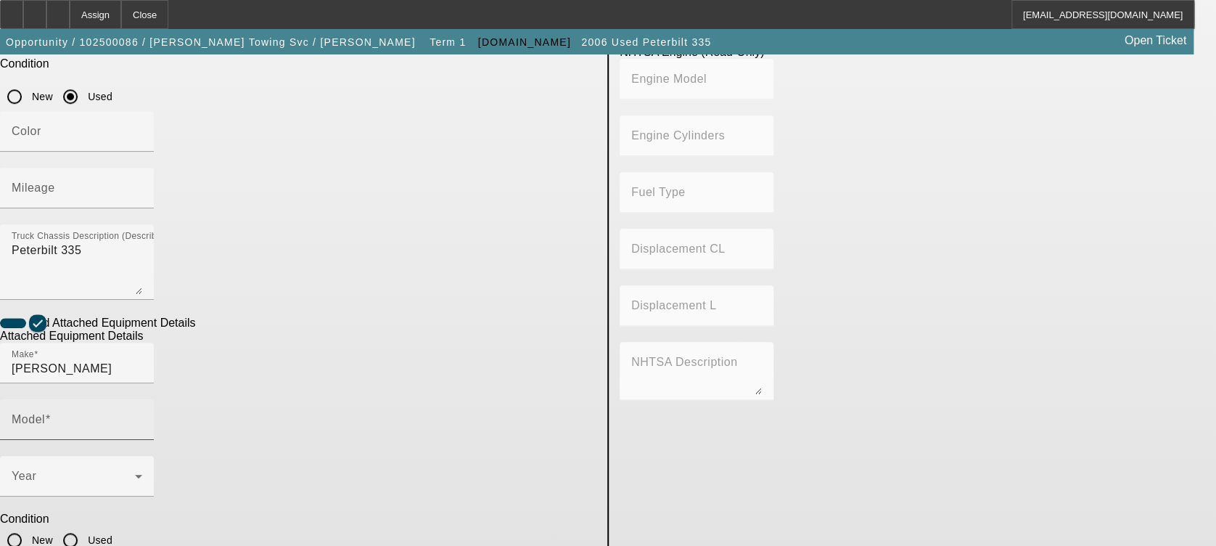
click at [45, 413] on mat-label "Model" at bounding box center [28, 419] width 33 height 12
click at [142, 417] on input "Model" at bounding box center [77, 425] width 131 height 17
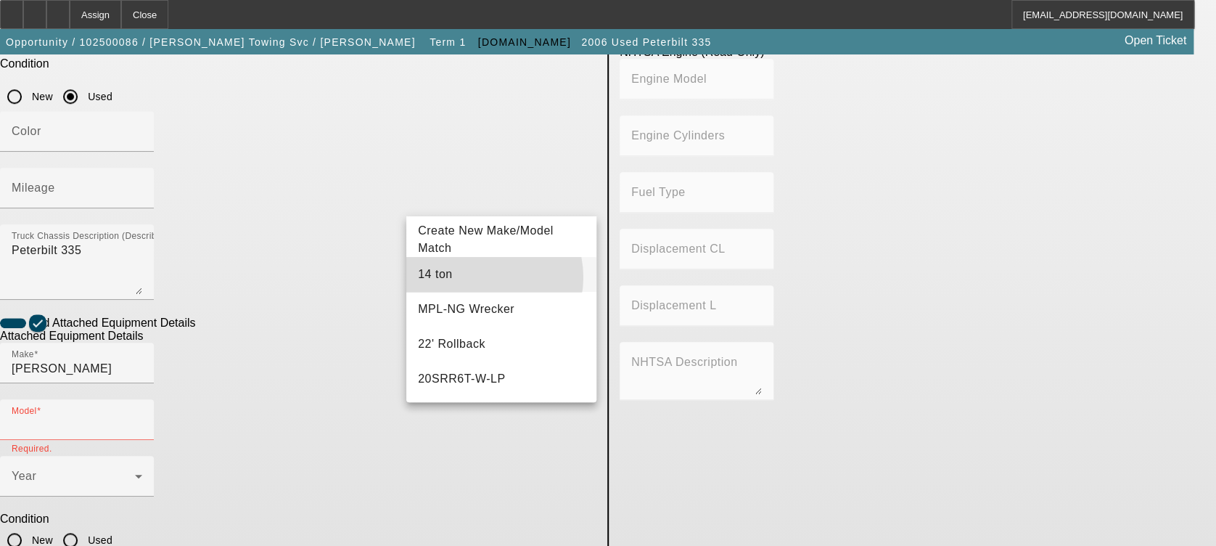
click at [477, 277] on mat-option "14 ton" at bounding box center [501, 274] width 190 height 35
type input "14 ton"
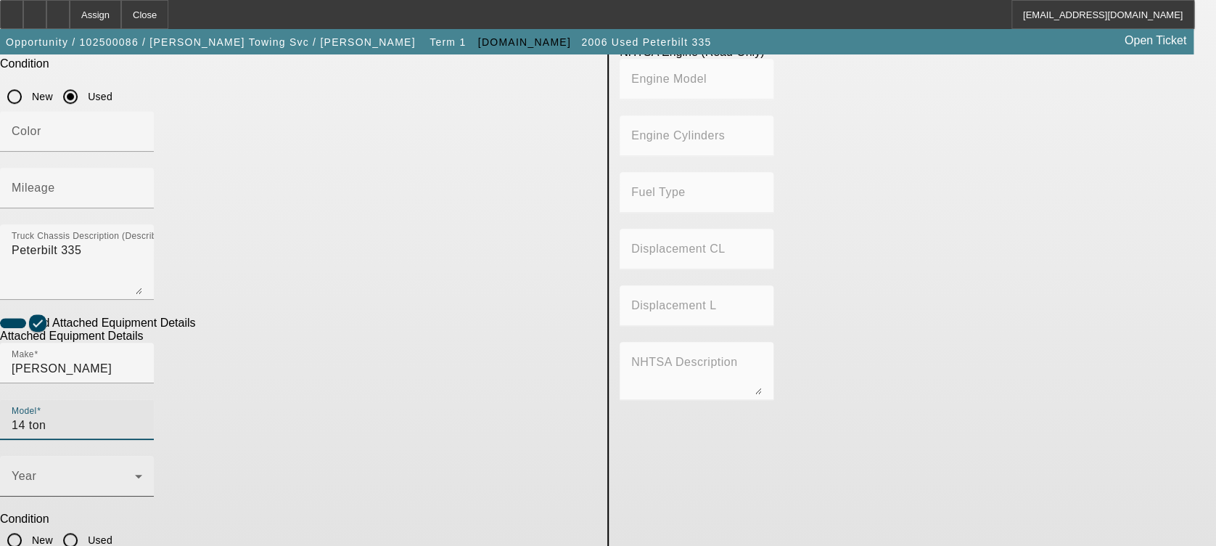
click at [142, 456] on div "Year" at bounding box center [77, 476] width 131 height 41
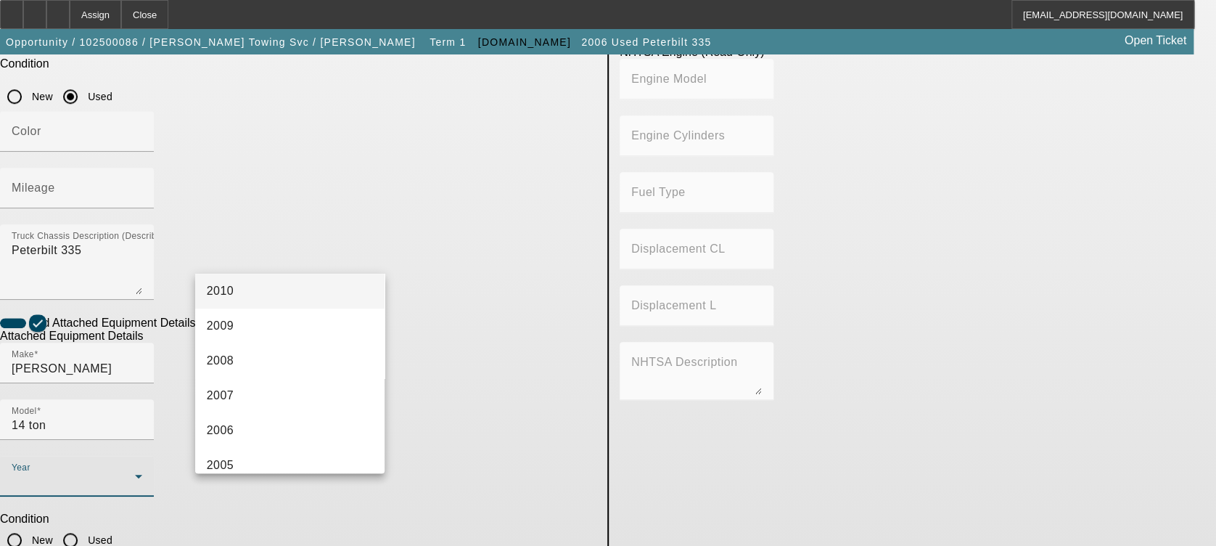
scroll to position [633, 0]
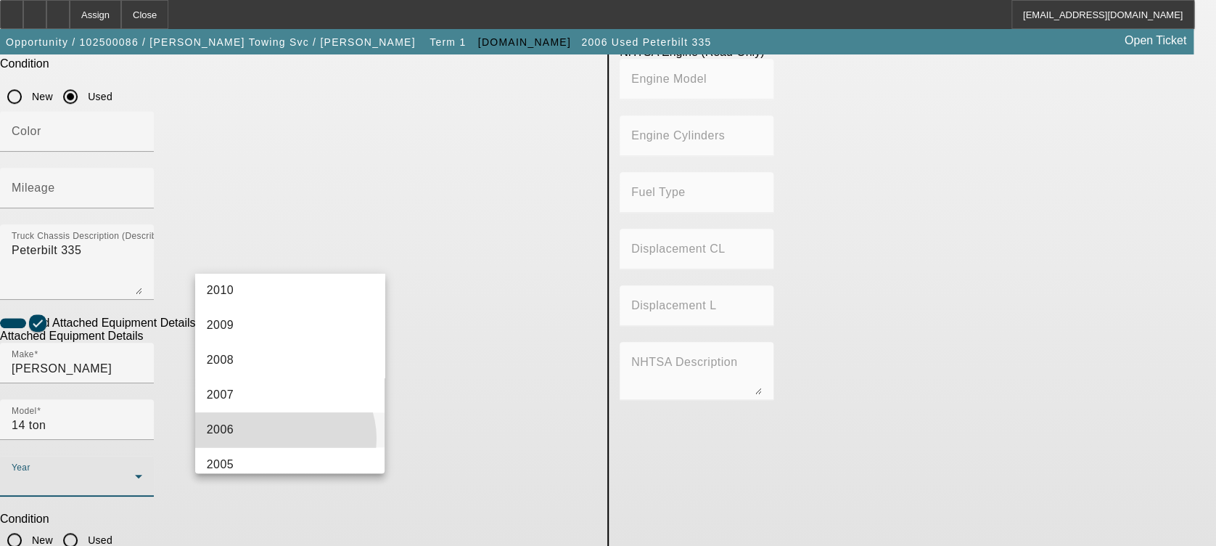
click at [284, 438] on mat-option "2006" at bounding box center [290, 429] width 190 height 35
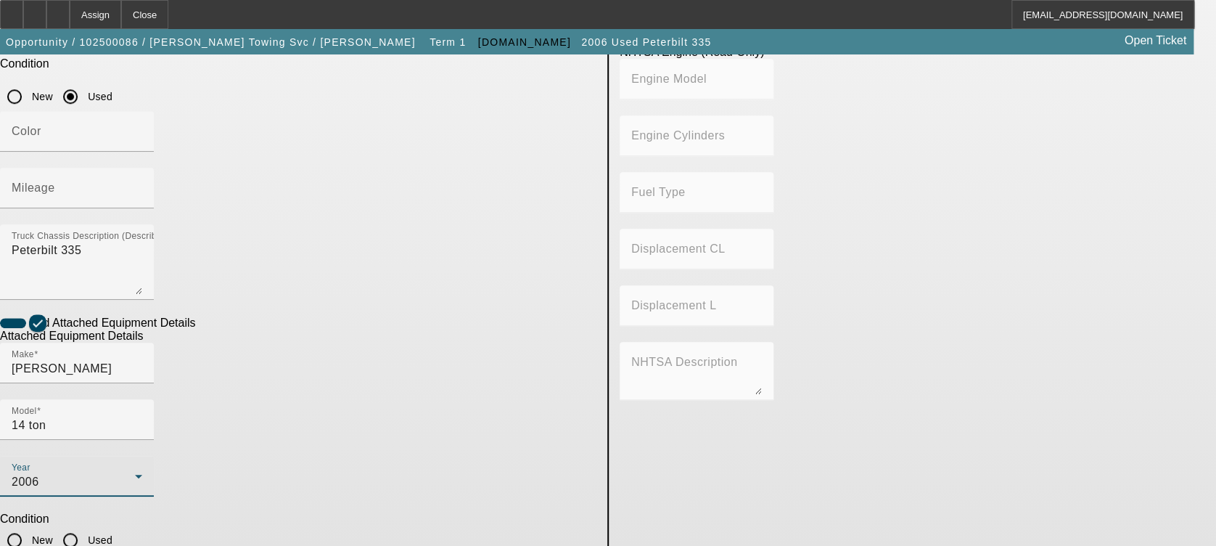
click at [85, 525] on input "Used" at bounding box center [70, 539] width 29 height 29
radio input "true"
type textarea "Jerr-Dan 14 Ton Twin Line Wrecker"
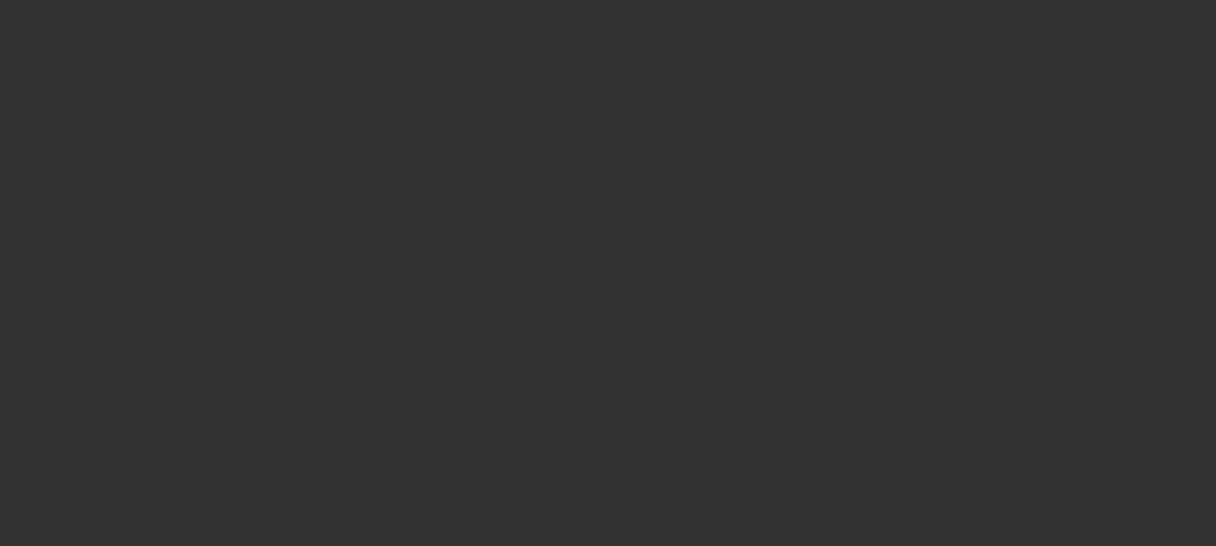
type input "$66,995.00"
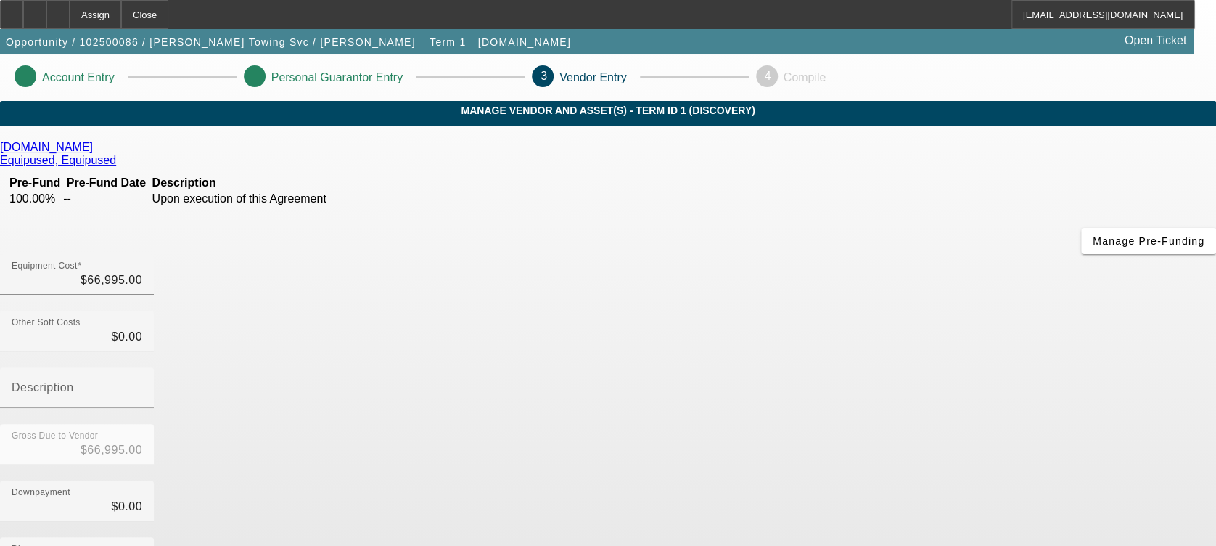
scroll to position [192, 0]
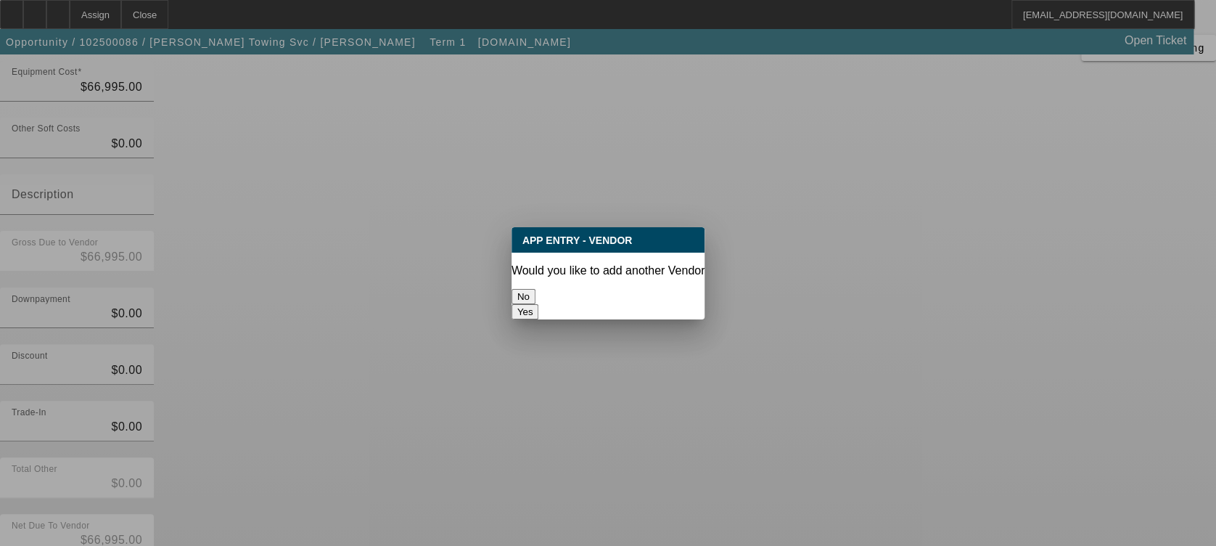
scroll to position [0, 0]
click at [536, 289] on button "No" at bounding box center [524, 296] width 24 height 15
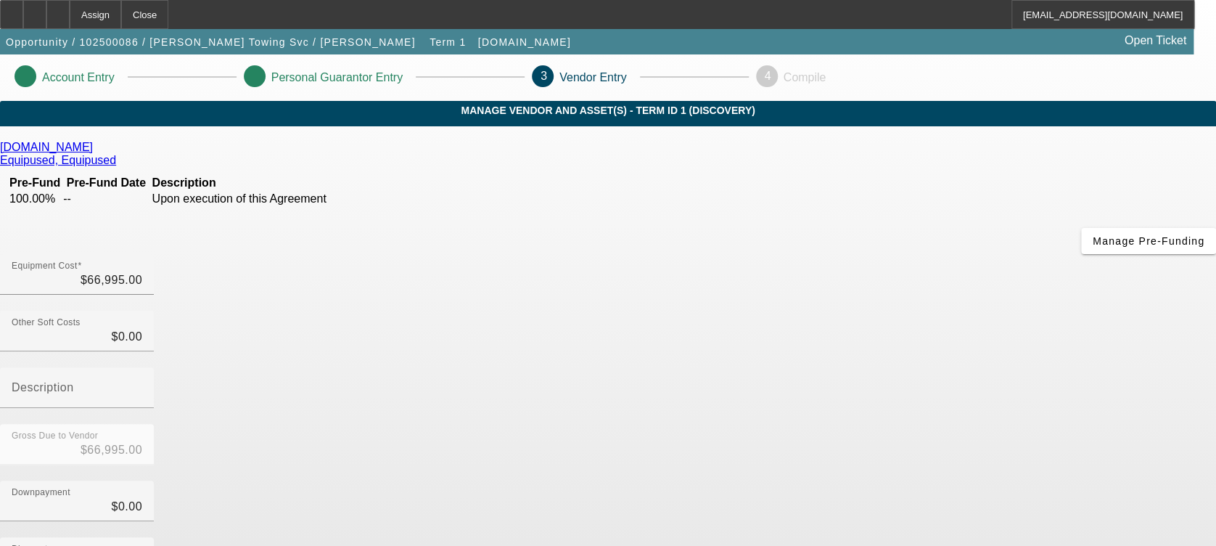
scroll to position [192, 0]
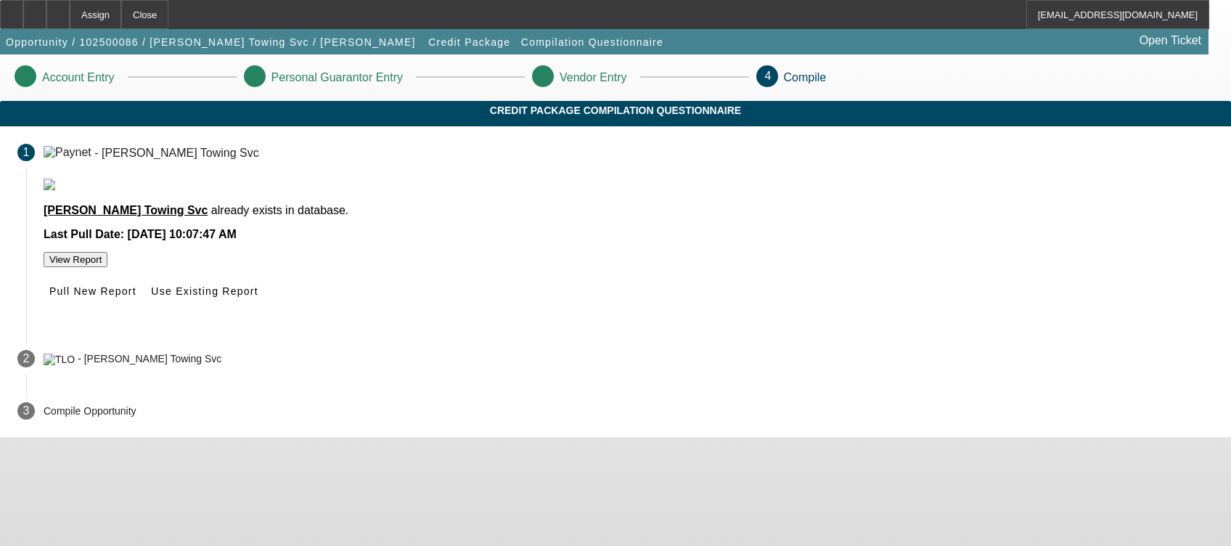
click at [258, 297] on span "Use Existing Report" at bounding box center [204, 291] width 107 height 12
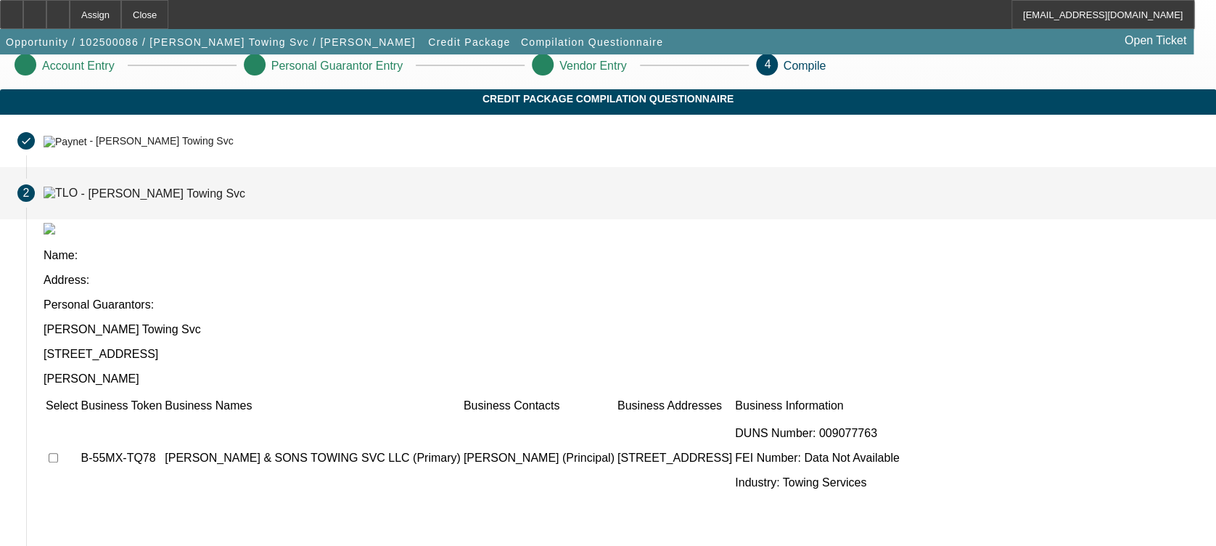
scroll to position [17, 0]
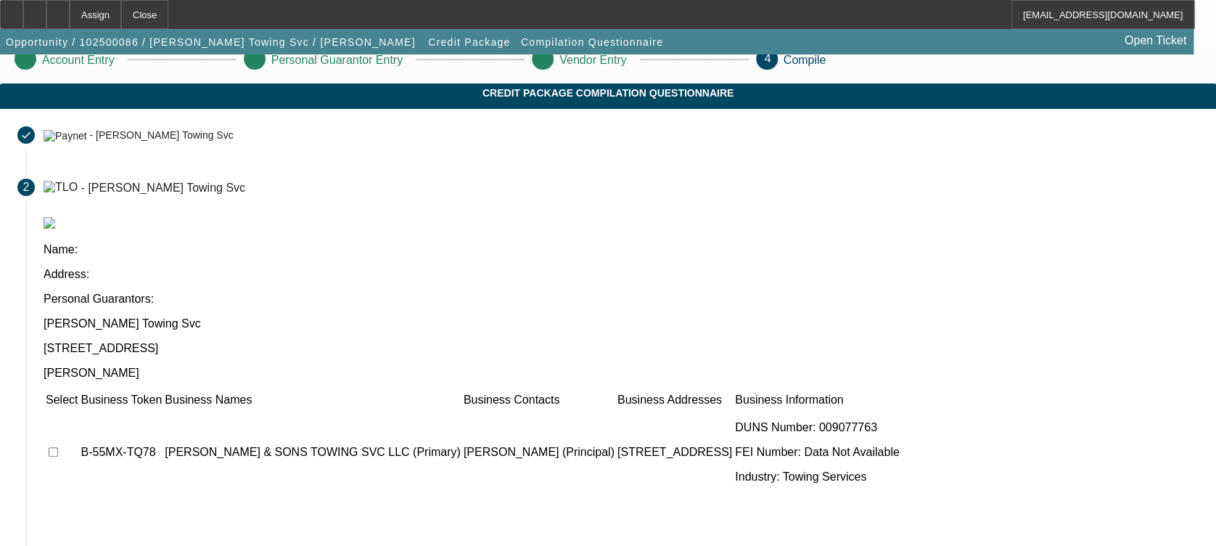
click at [78, 393] on td "Select" at bounding box center [61, 400] width 33 height 15
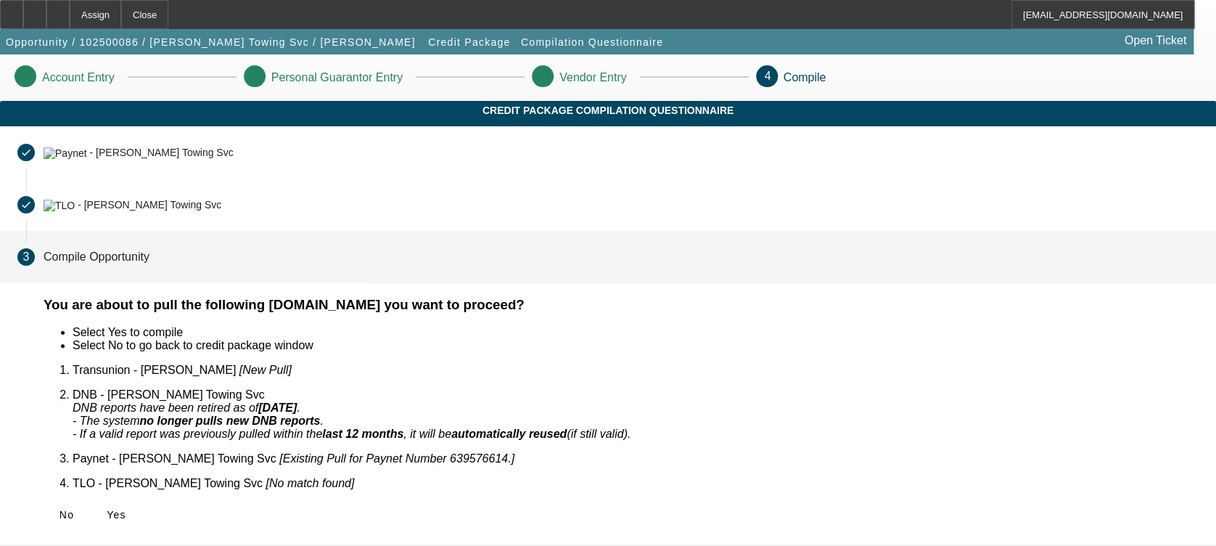
scroll to position [0, 0]
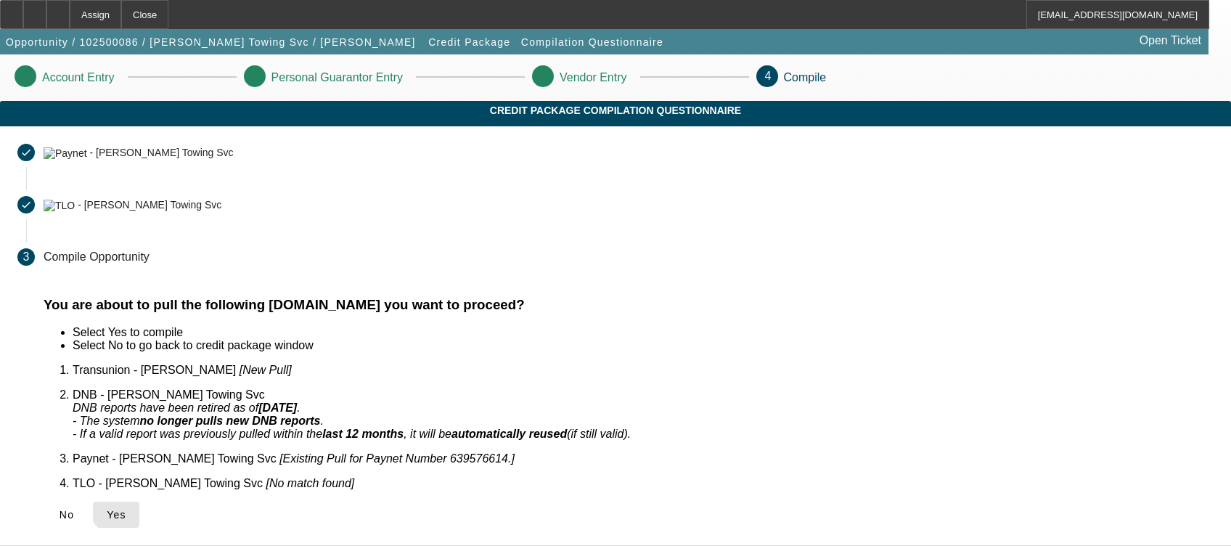
click at [126, 509] on span "Yes" at bounding box center [117, 515] width 20 height 12
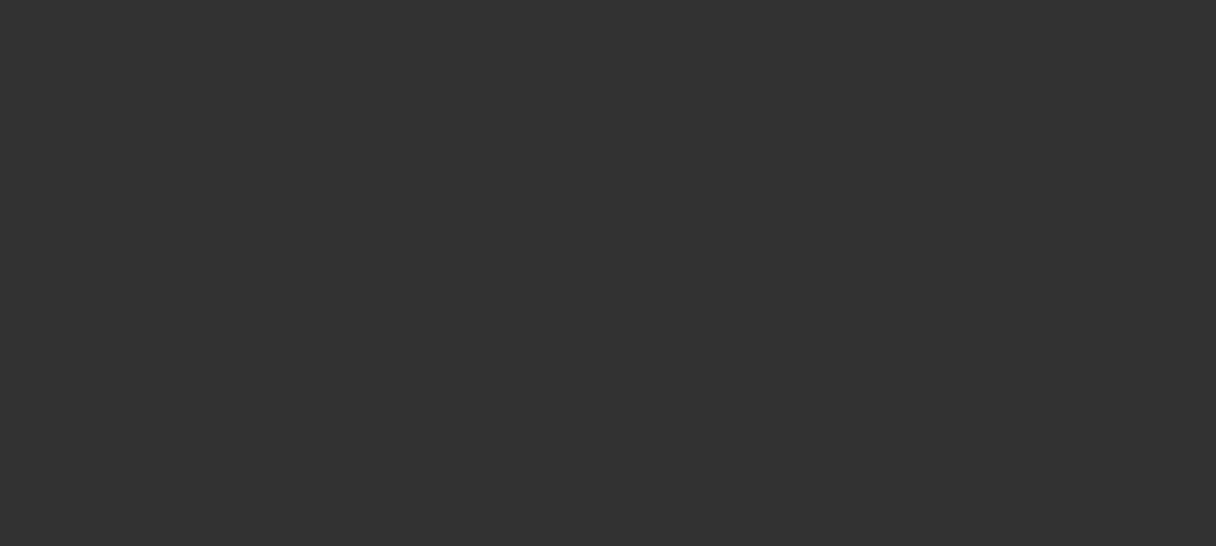
select select "0"
select select "2"
select select "0.1"
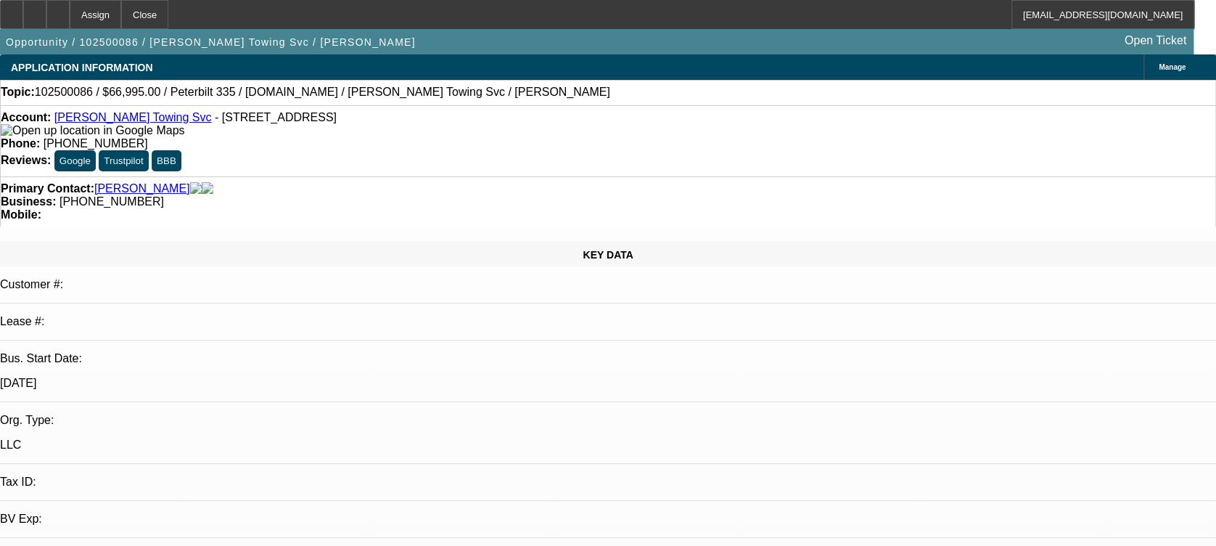
select select "1"
select select "2"
select select "4"
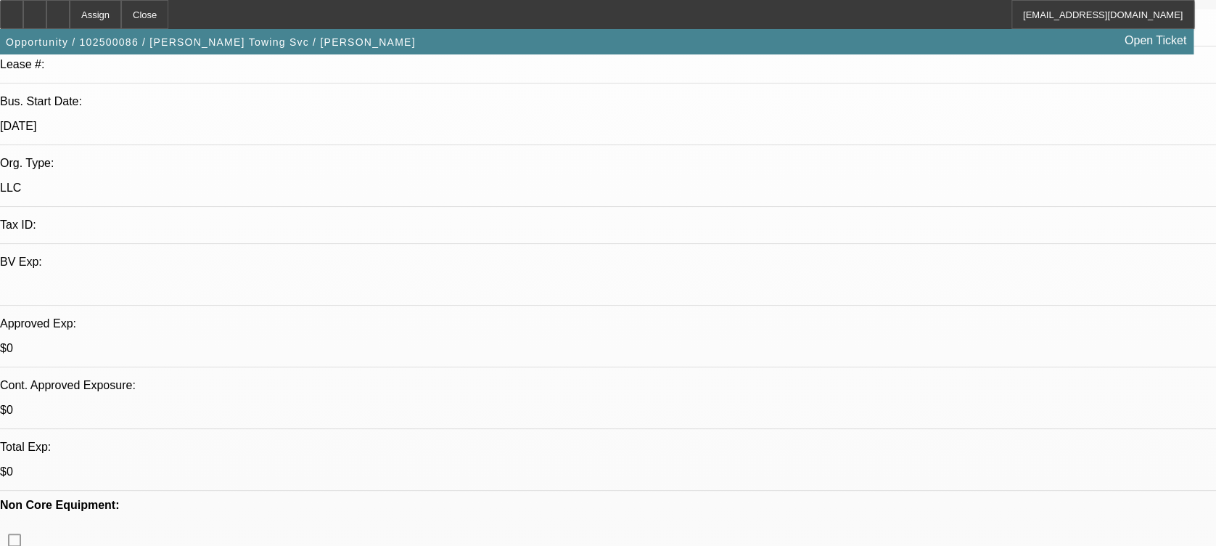
scroll to position [256, 0]
click at [70, 6] on div at bounding box center [57, 14] width 23 height 29
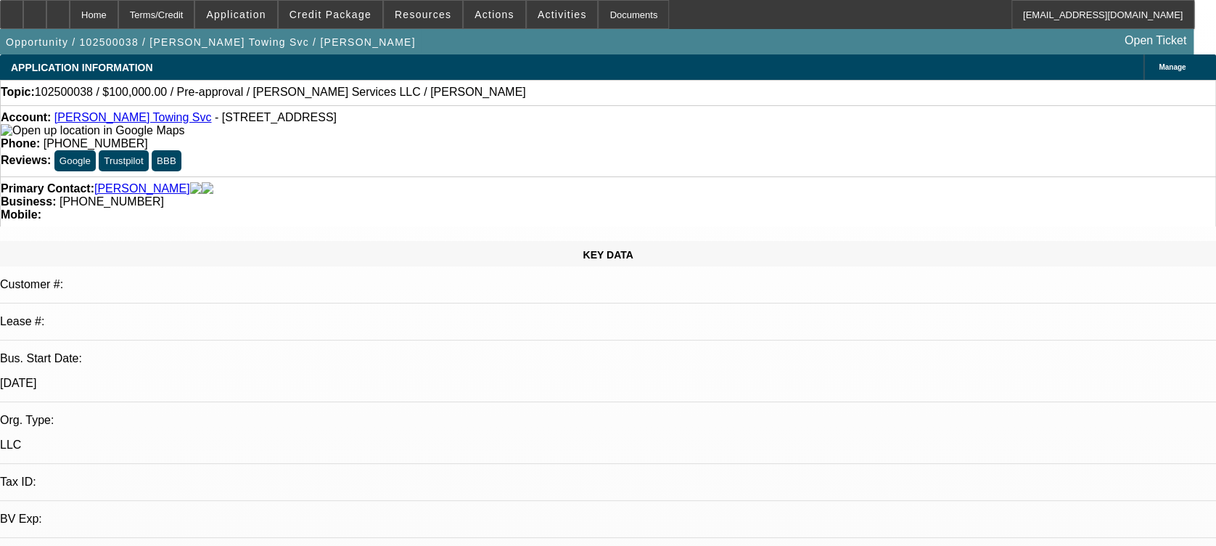
select select "0"
select select "2"
select select "0.1"
select select "1"
select select "2"
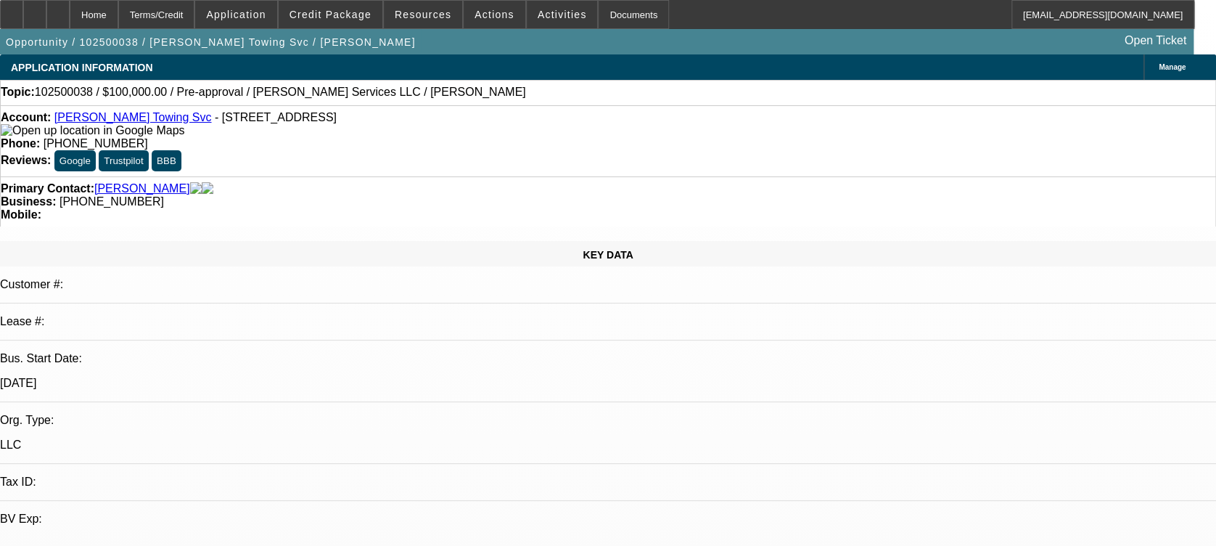
select select "4"
select select "0"
select select "2"
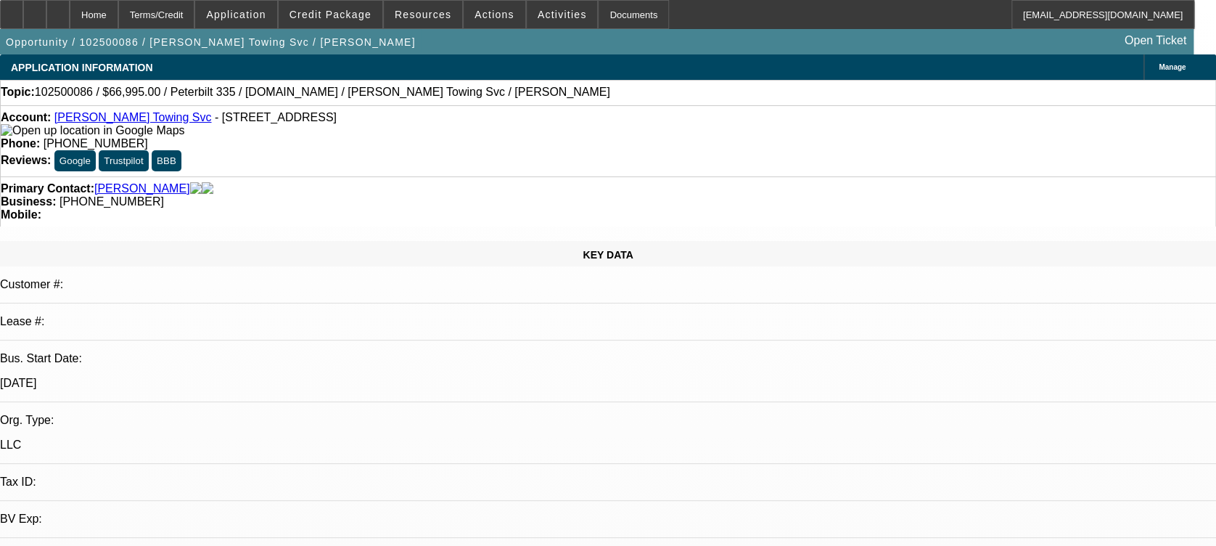
select select "0.1"
select select "1"
select select "2"
select select "4"
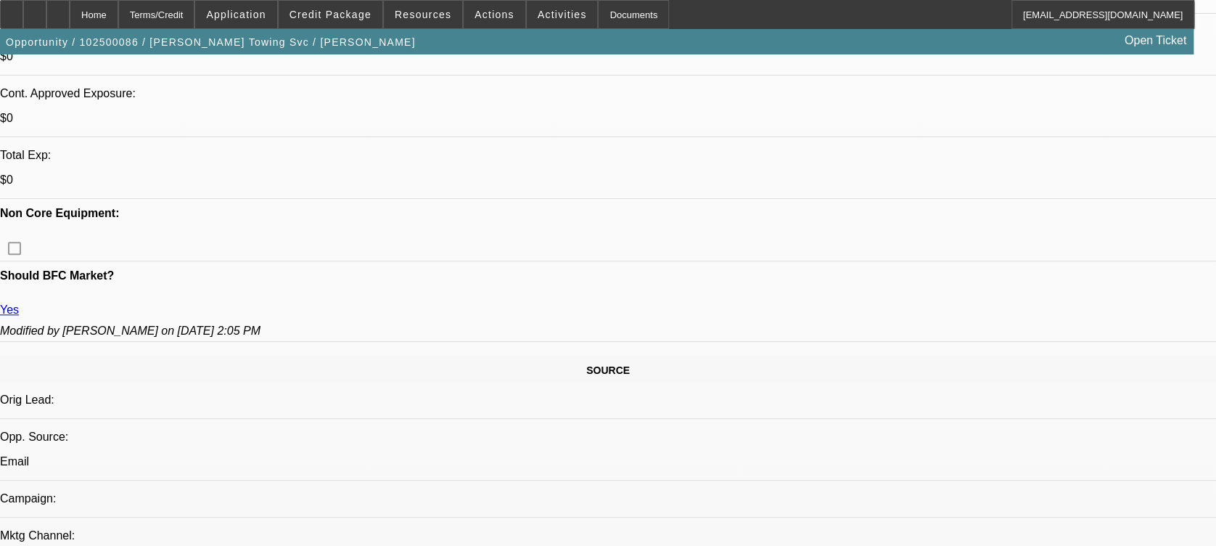
scroll to position [549, 0]
click at [256, 14] on span "Application" at bounding box center [236, 15] width 60 height 12
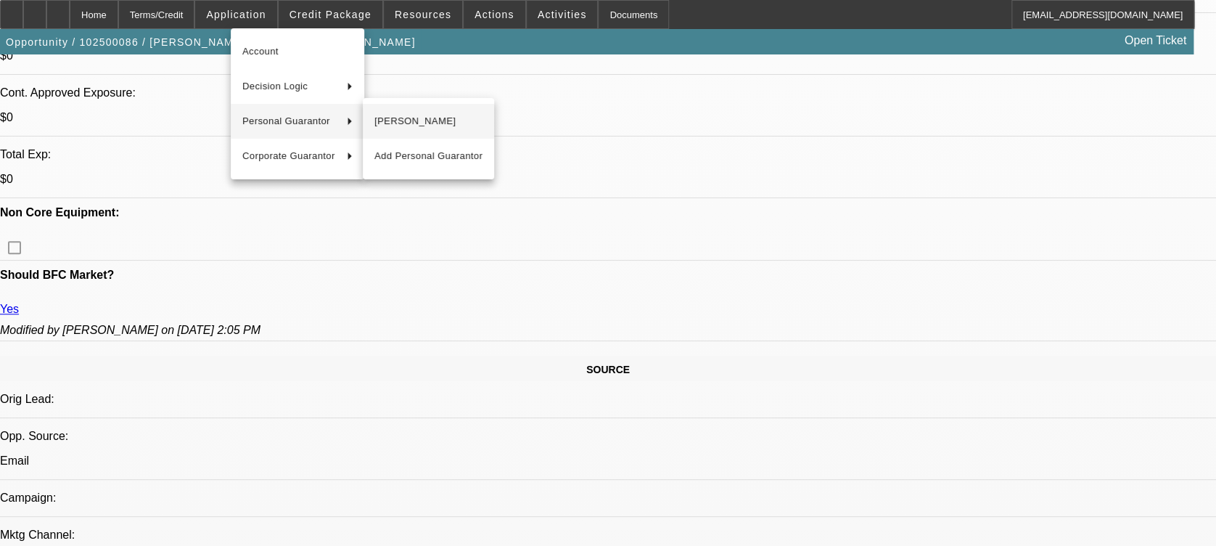
click at [410, 120] on span "[PERSON_NAME]" at bounding box center [428, 120] width 108 height 17
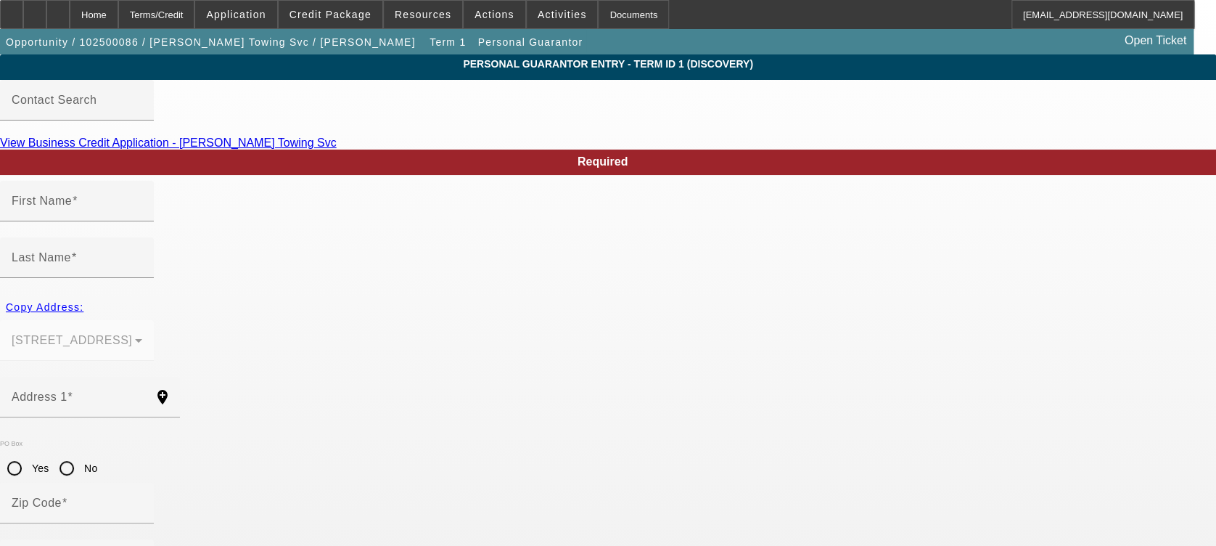
type input "Carlos"
type input "Velez"
type input "11 North 7th Street"
radio input "true"
type input "07109"
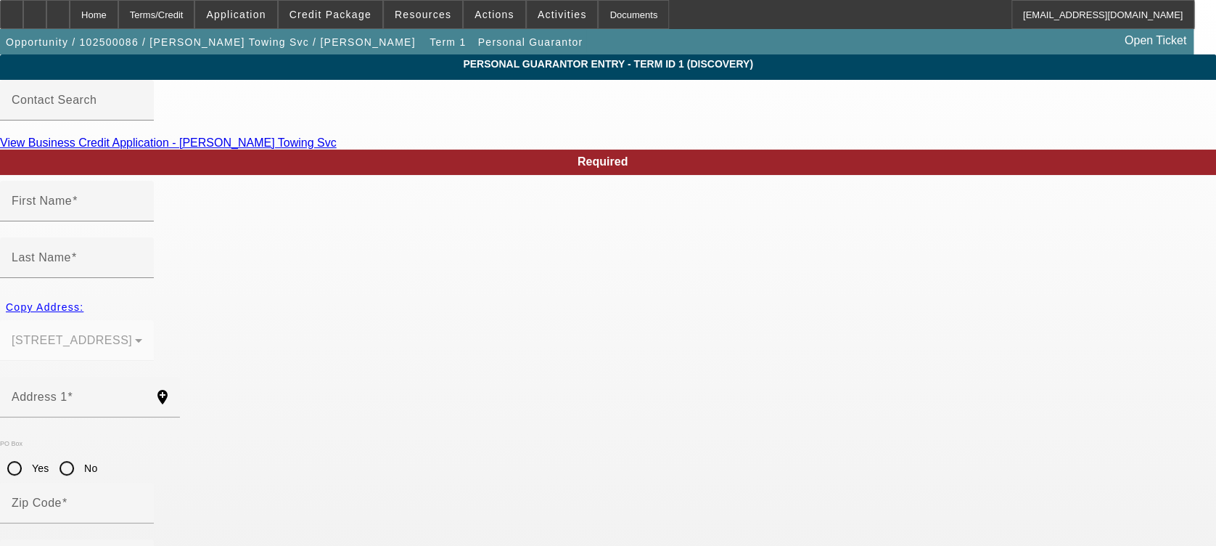
type input "Belleville"
type input "(973) 801-4337"
type input "100"
type input "144-64-3678"
type input "carlitoway4337@gmail.com"
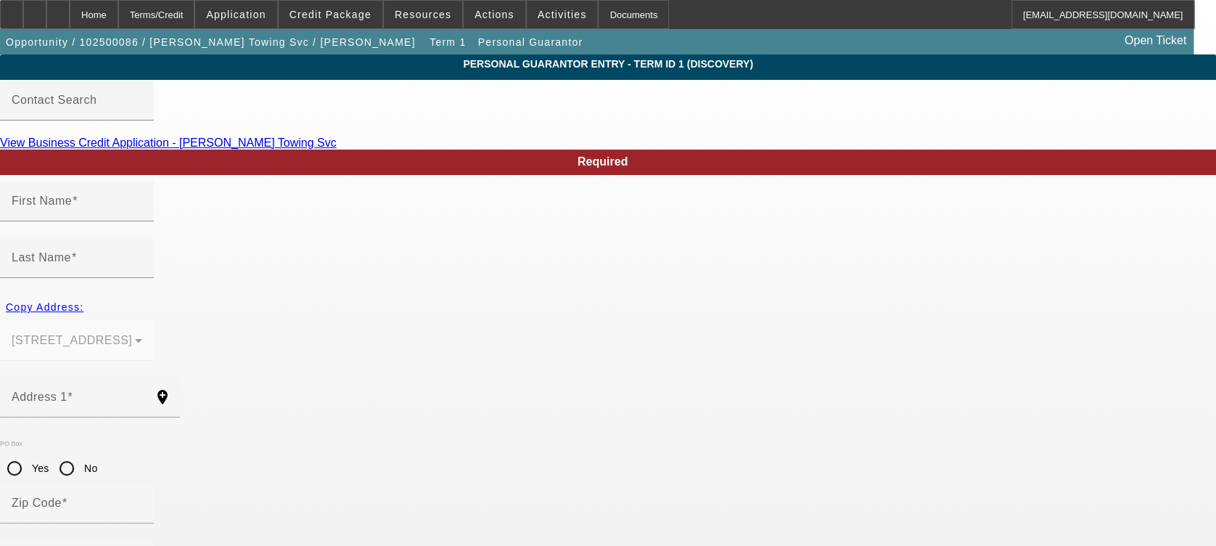
type input "(973) 483-1007"
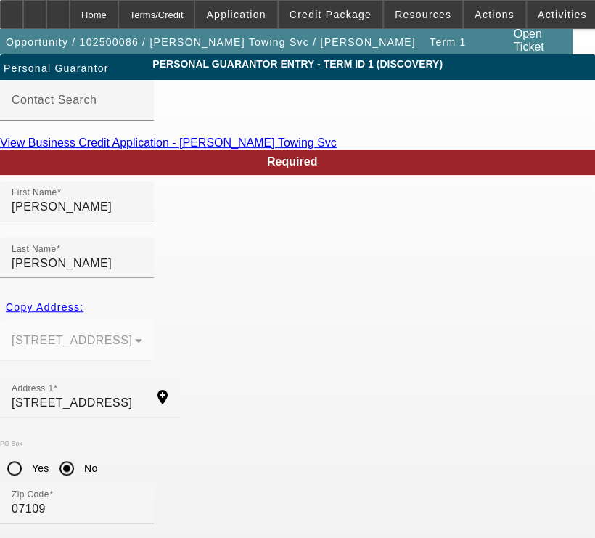
scroll to position [110, 0]
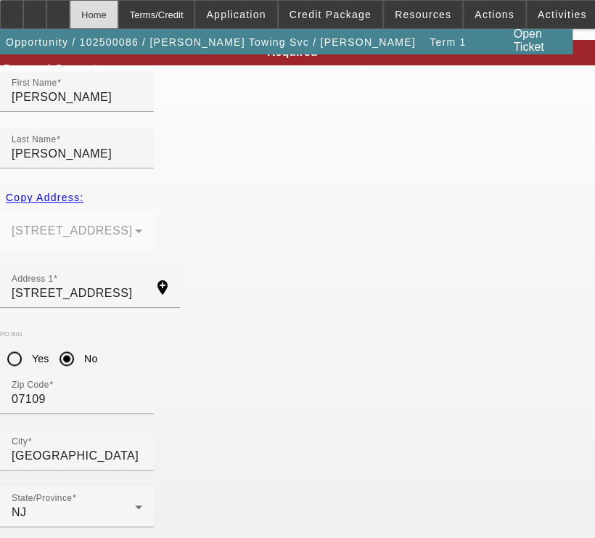
click at [118, 20] on div "Home" at bounding box center [94, 14] width 49 height 29
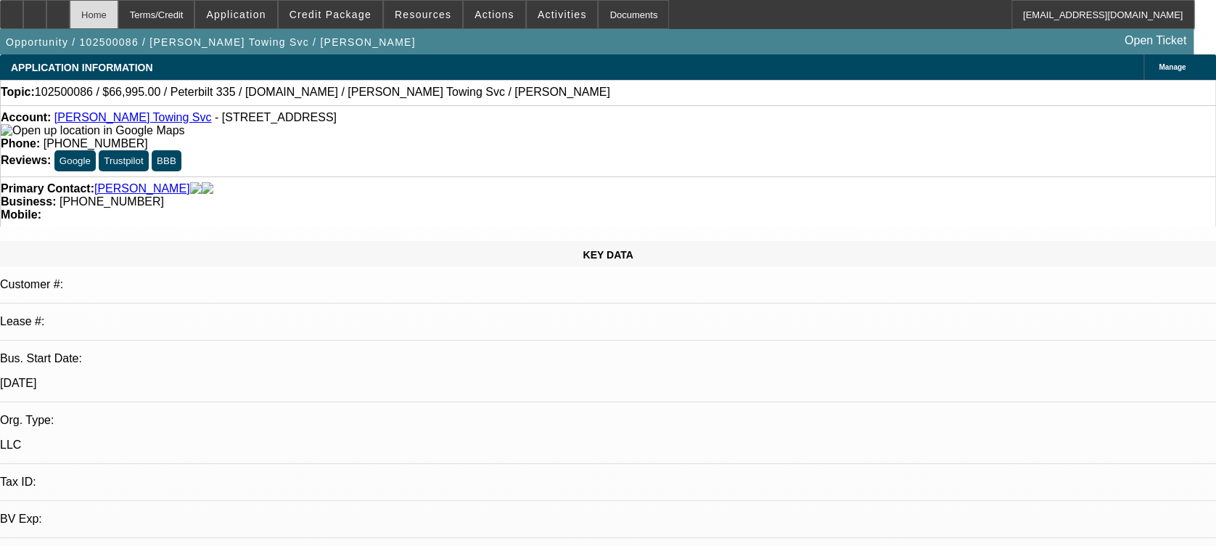
select select "0"
select select "2"
select select "0.1"
select select "4"
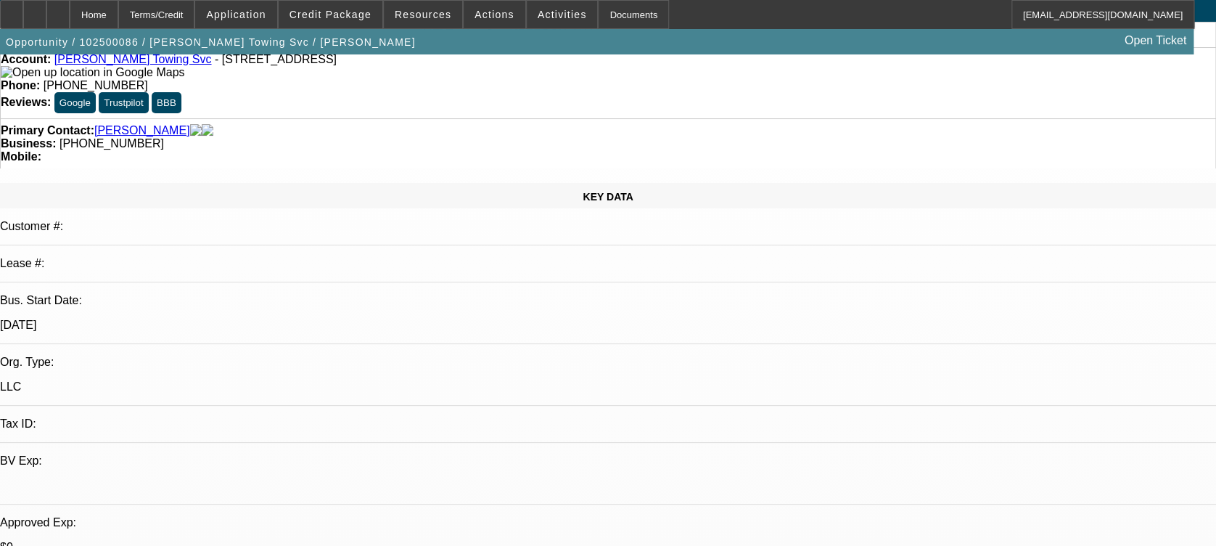
scroll to position [73, 0]
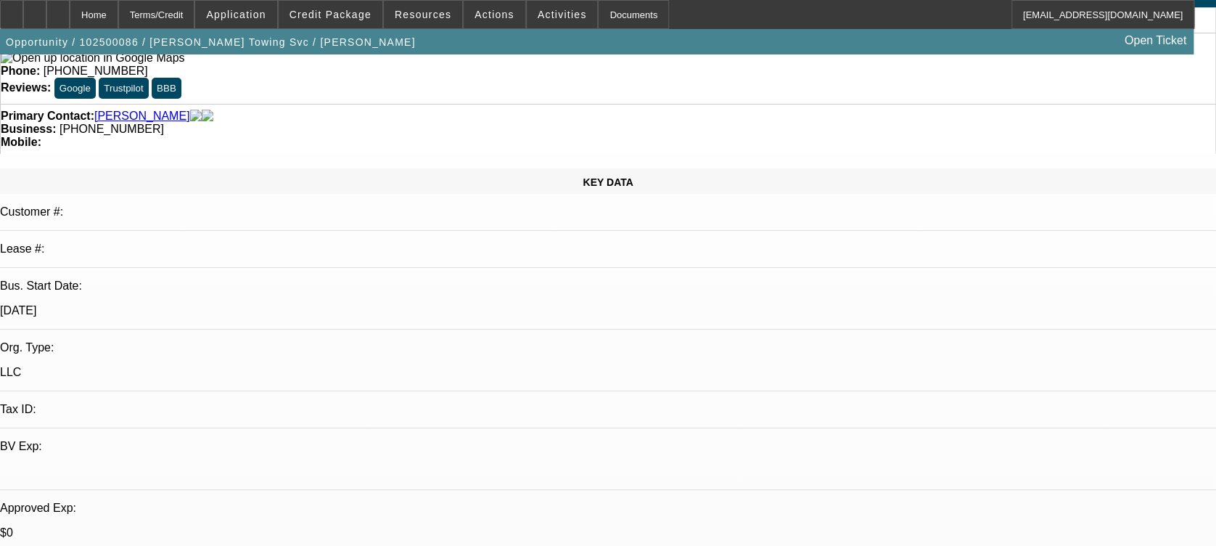
click at [144, 110] on link "Velez, Jonathan" at bounding box center [142, 116] width 96 height 13
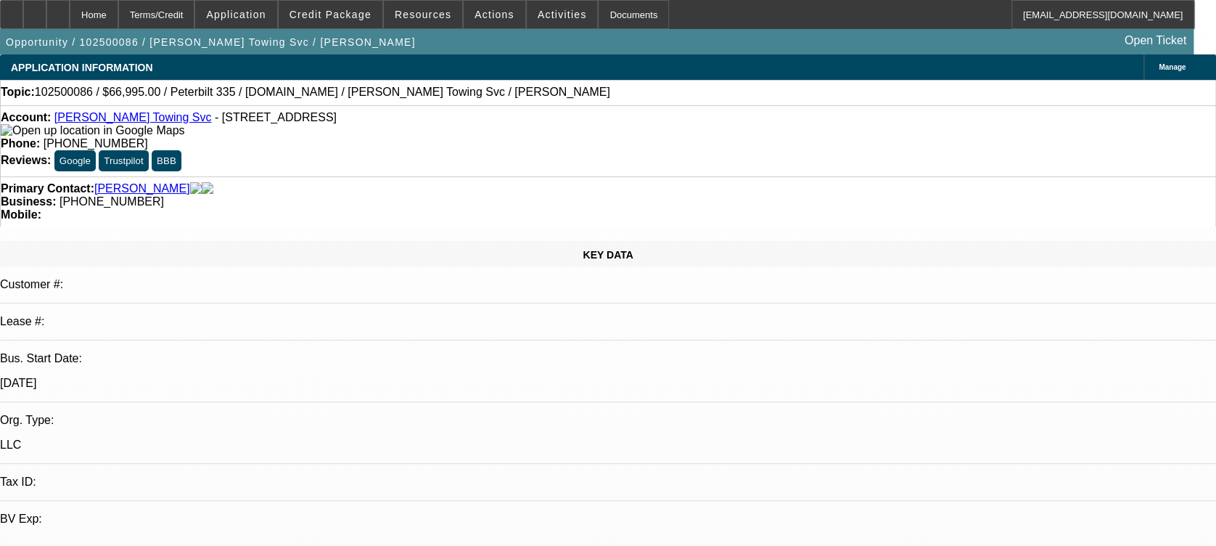
select select "0"
select select "2"
select select "0.1"
select select "4"
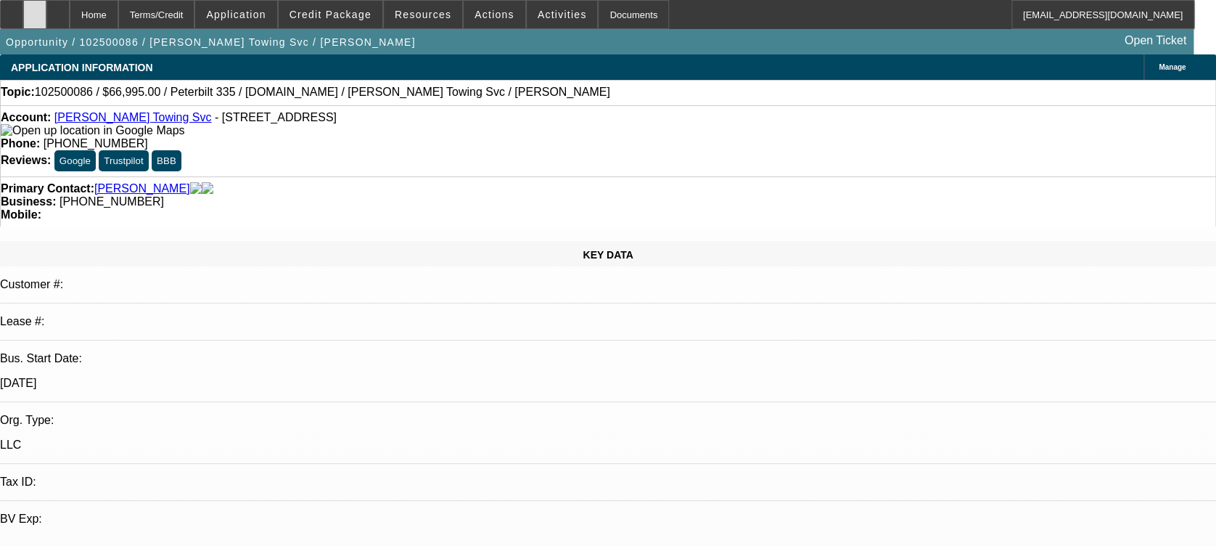
click at [46, 12] on div at bounding box center [34, 14] width 23 height 29
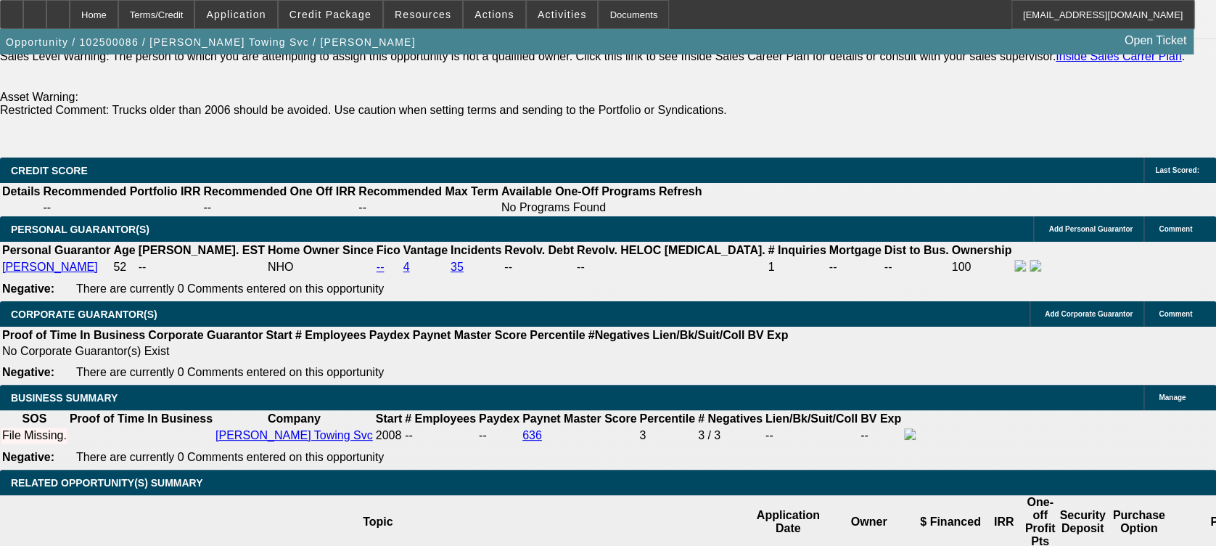
scroll to position [2080, 0]
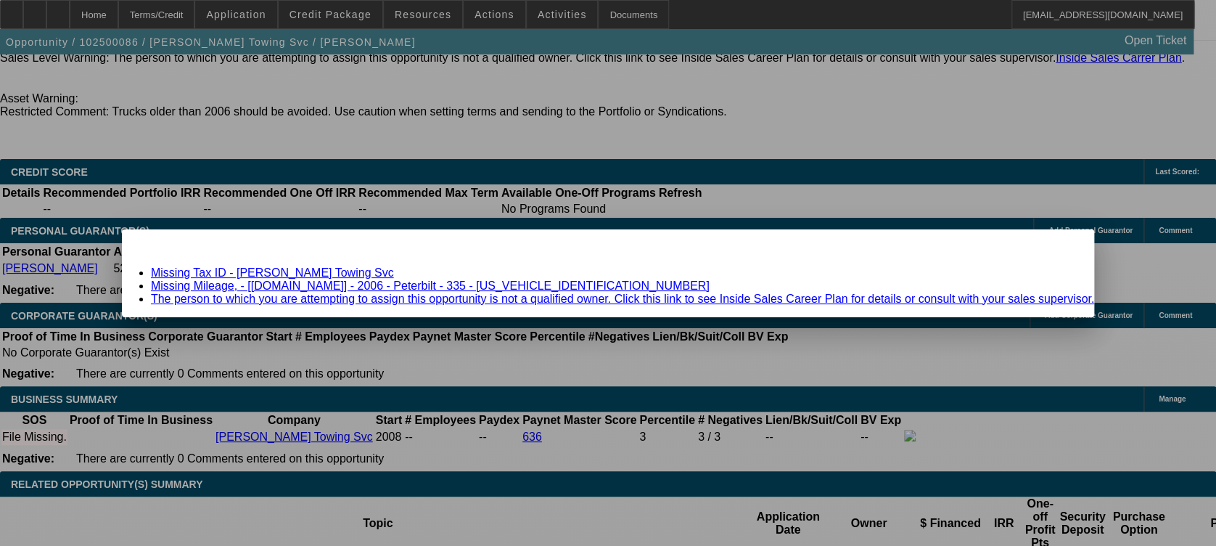
scroll to position [0, 0]
click at [1062, 246] on div "Close" at bounding box center [1078, 237] width 32 height 17
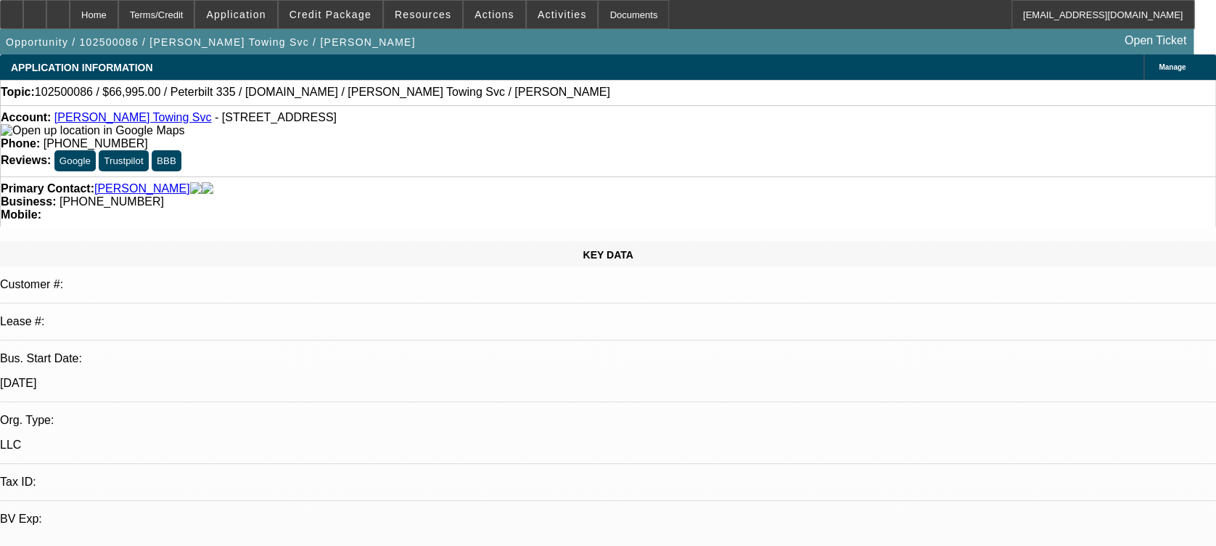
scroll to position [2080, 0]
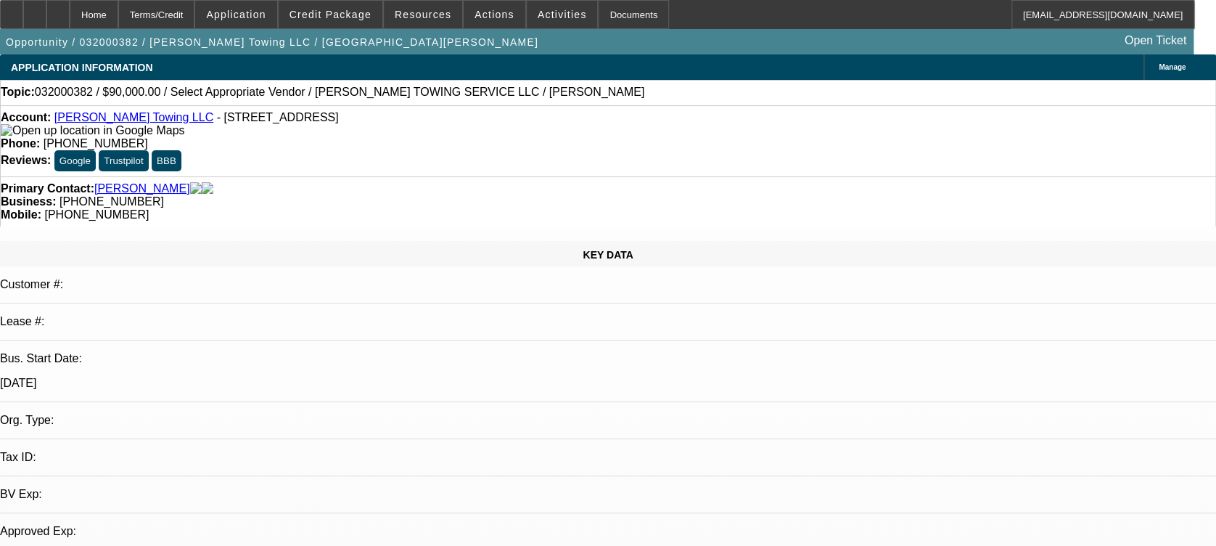
select select "0"
select select "2"
select select "0.1"
select select "1"
select select "2"
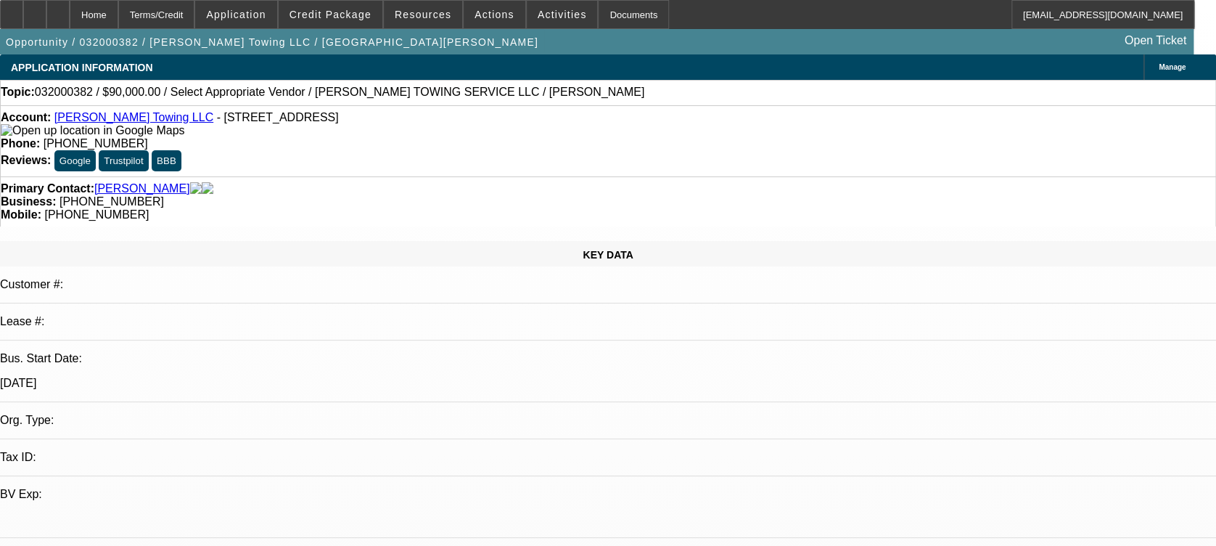
select select
select select "0"
select select "2"
select select "0.1"
select select "1"
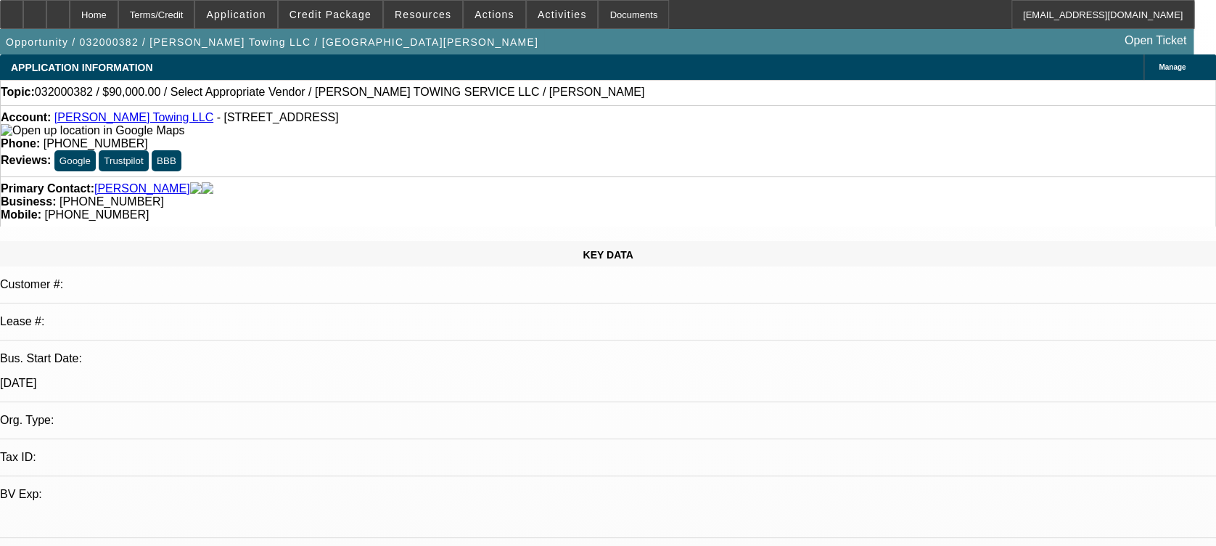
select select "2"
select select
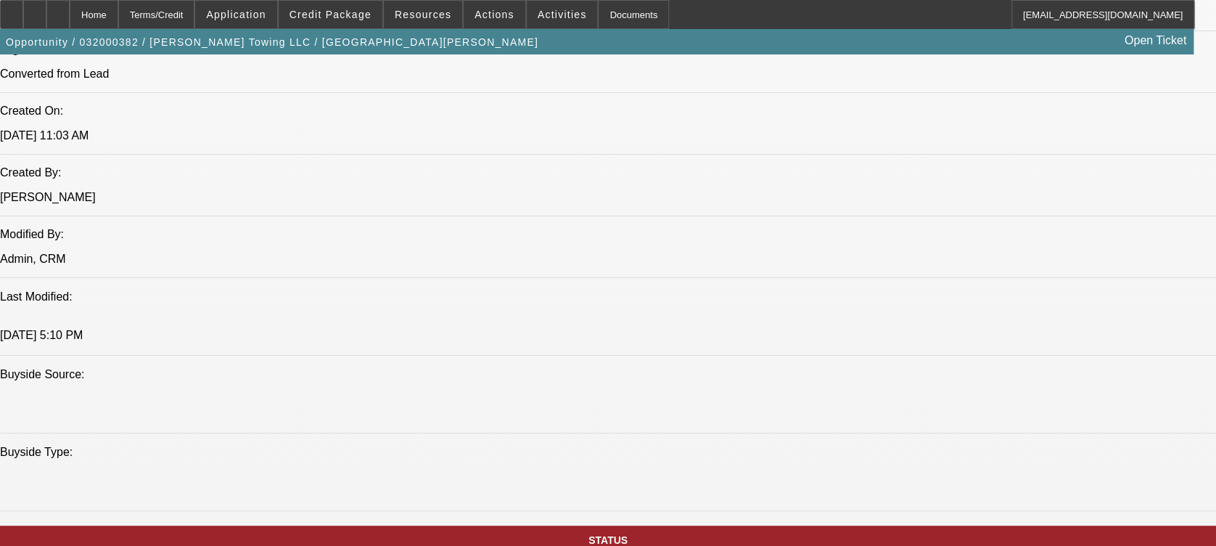
scroll to position [1098, 0]
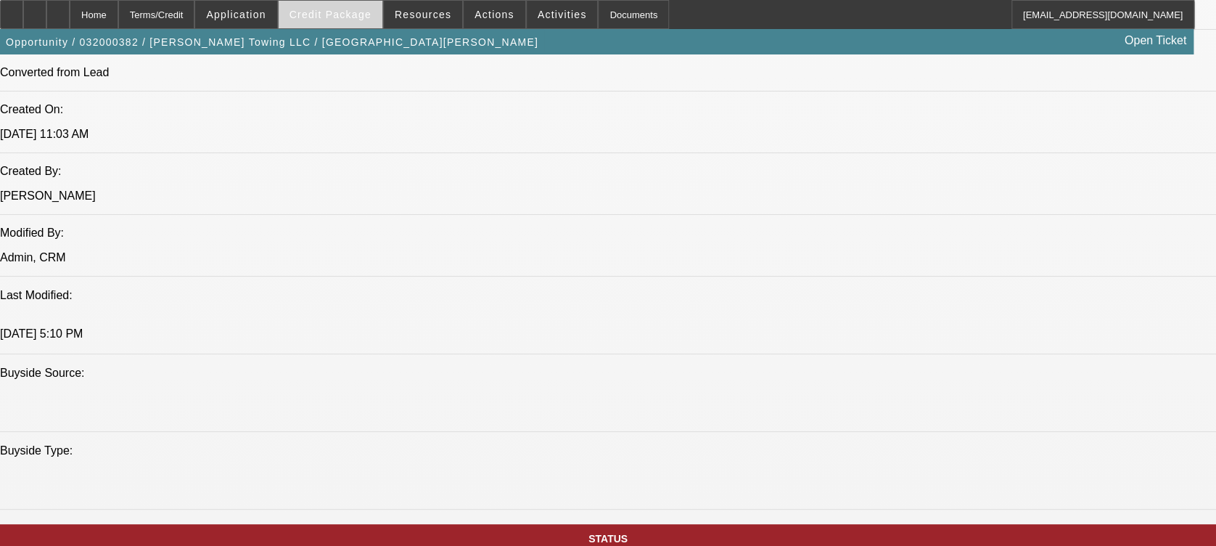
click at [332, 6] on span at bounding box center [331, 14] width 104 height 35
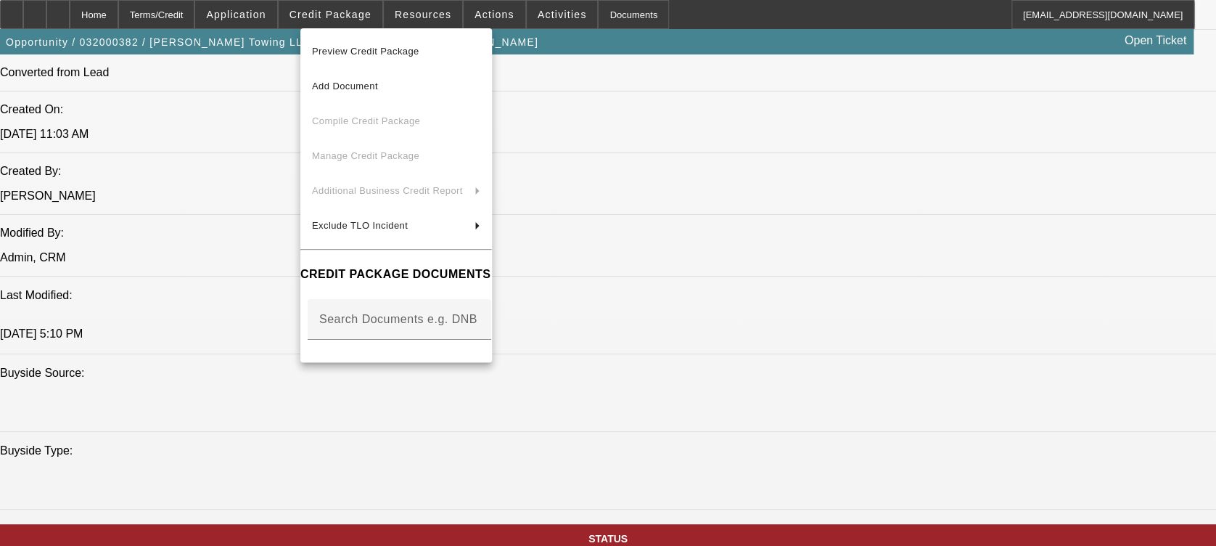
click at [393, 50] on span "Preview Credit Package" at bounding box center [365, 51] width 107 height 11
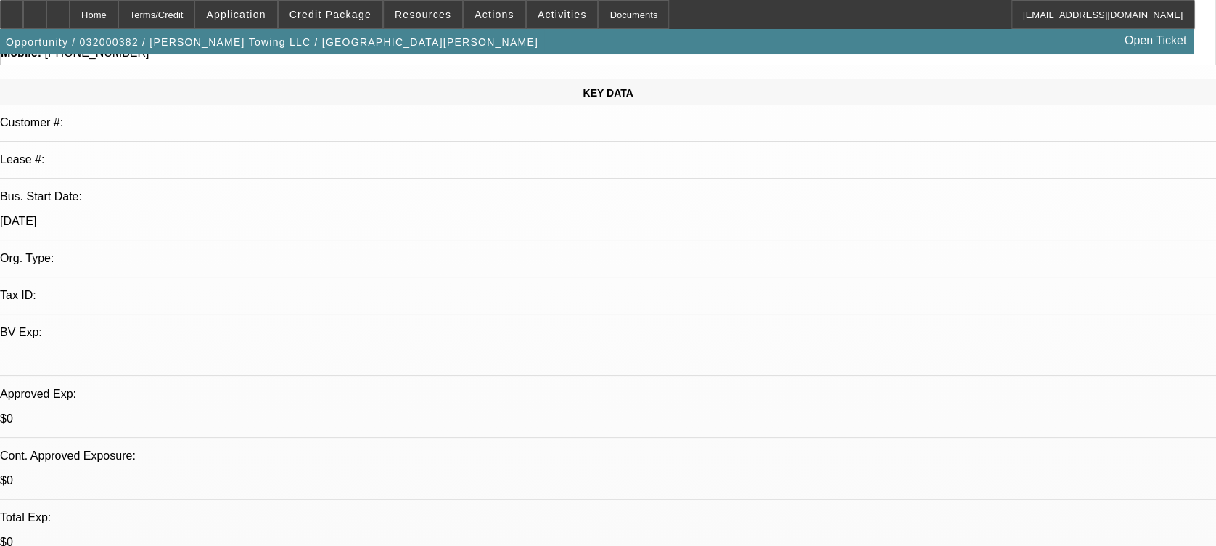
scroll to position [0, 0]
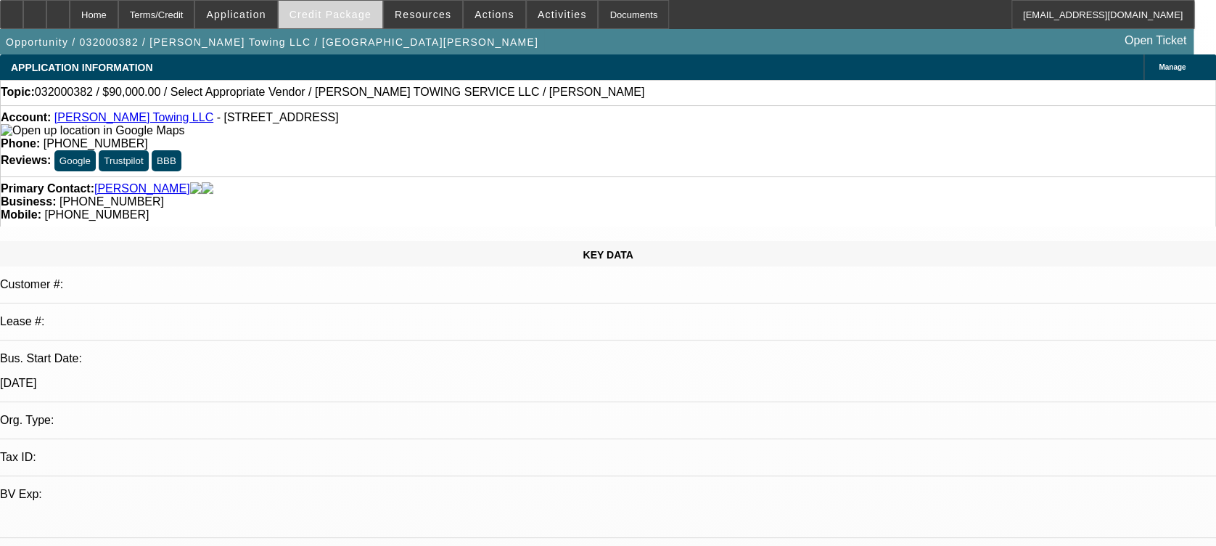
click at [359, 19] on span "Credit Package" at bounding box center [331, 15] width 82 height 12
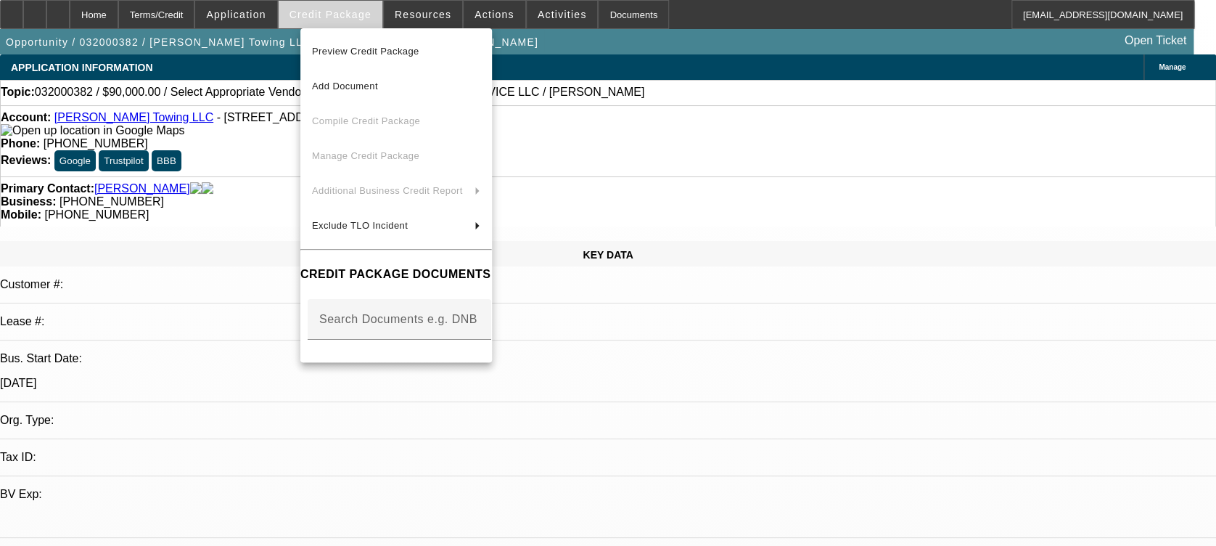
click at [359, 19] on div at bounding box center [608, 273] width 1216 height 546
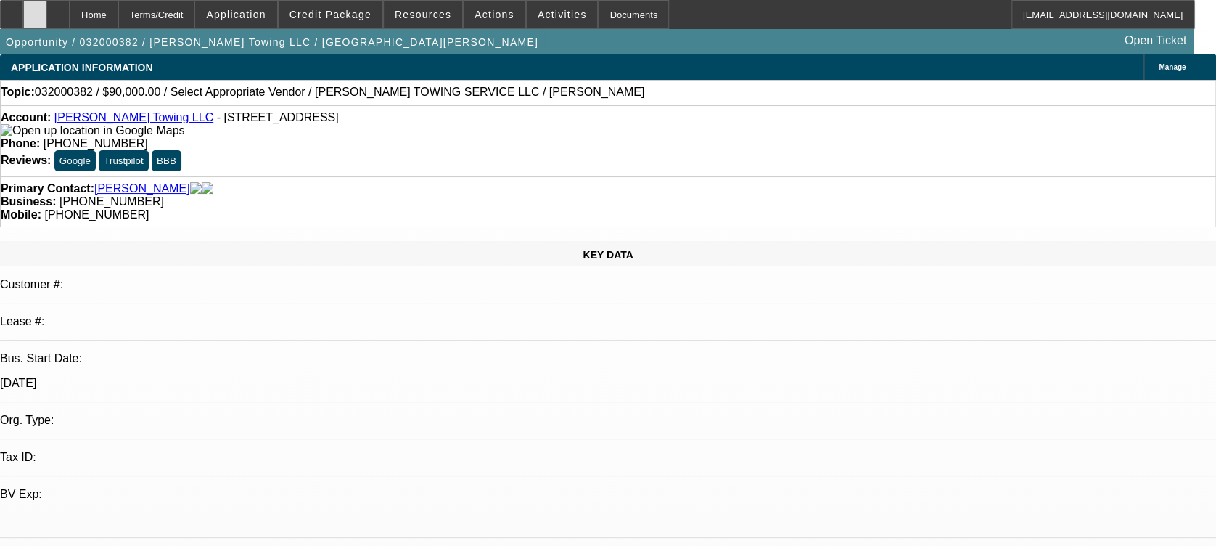
click at [46, 7] on div at bounding box center [34, 14] width 23 height 29
